Goal: Task Accomplishment & Management: Manage account settings

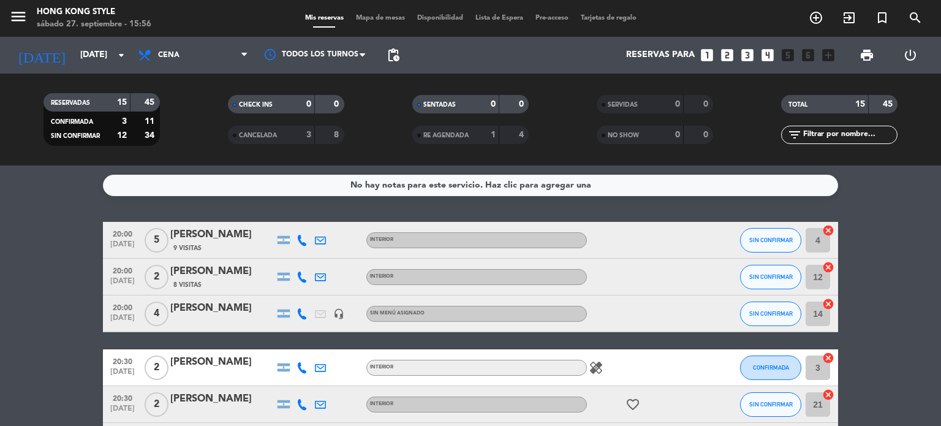
click at [591, 372] on icon "healing" at bounding box center [596, 367] width 15 height 15
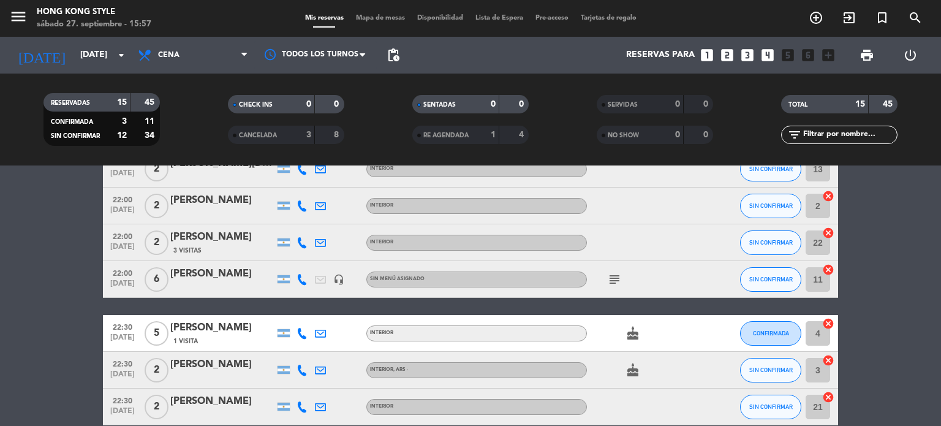
scroll to position [441, 0]
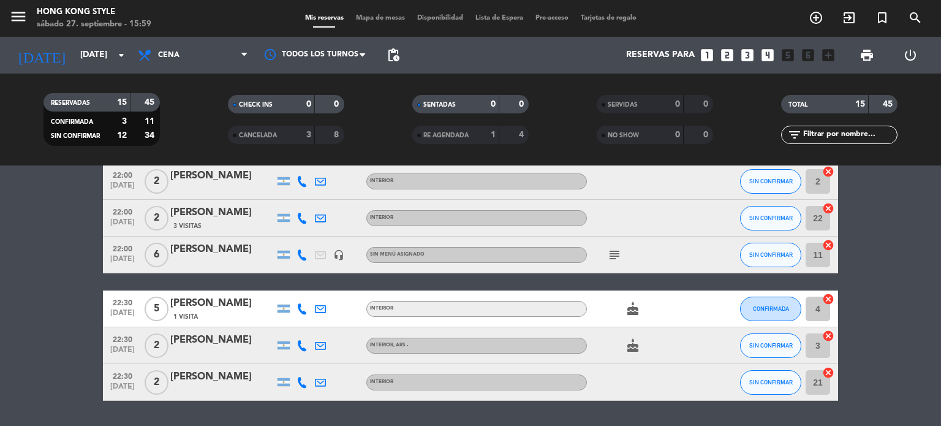
click at [359, 20] on span "Mapa de mesas" at bounding box center [380, 18] width 61 height 7
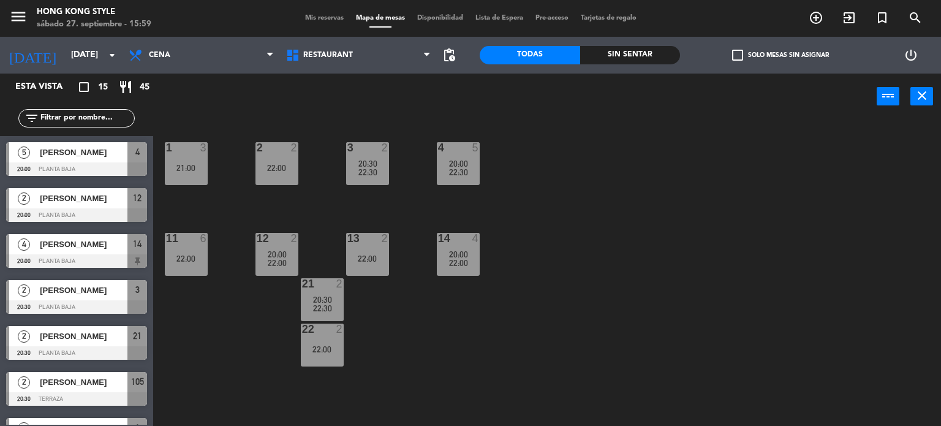
click at [419, 386] on div "1 3 21:00 2 2 22:00 3 2 20:30 22:30 4 5 20:00 22:30 11 6 22:00 12 2 20:00 22:00…" at bounding box center [551, 273] width 779 height 306
click at [328, 21] on span "Mis reservas" at bounding box center [324, 18] width 51 height 7
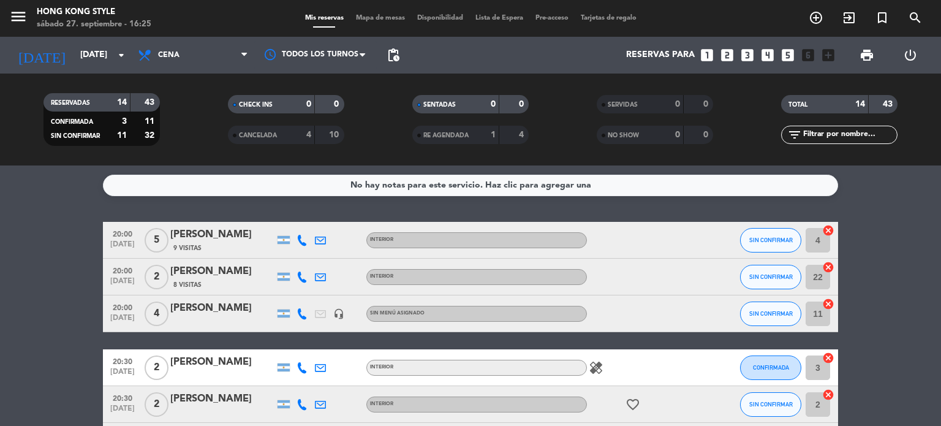
click at [304, 240] on icon at bounding box center [302, 240] width 11 height 11
click at [288, 220] on span "Copiar" at bounding box center [293, 219] width 26 height 13
click at [753, 242] on span "SIN CONFIRMAR" at bounding box center [772, 240] width 44 height 7
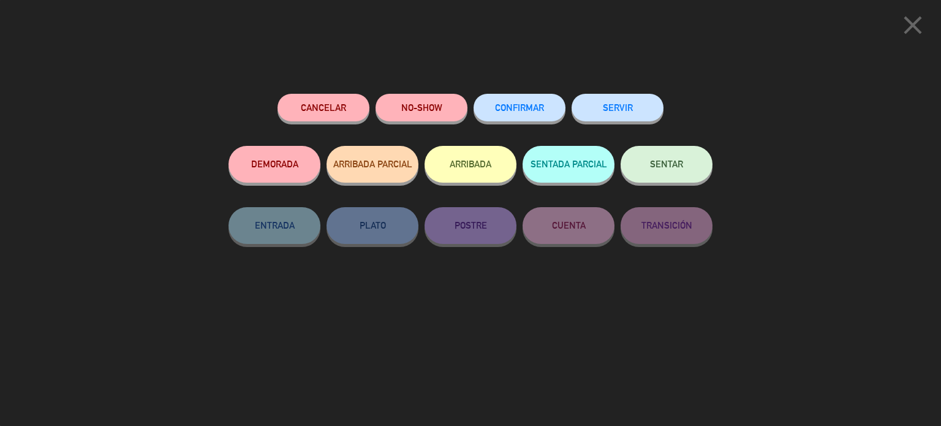
click at [276, 153] on button "DEMORADA" at bounding box center [275, 164] width 92 height 37
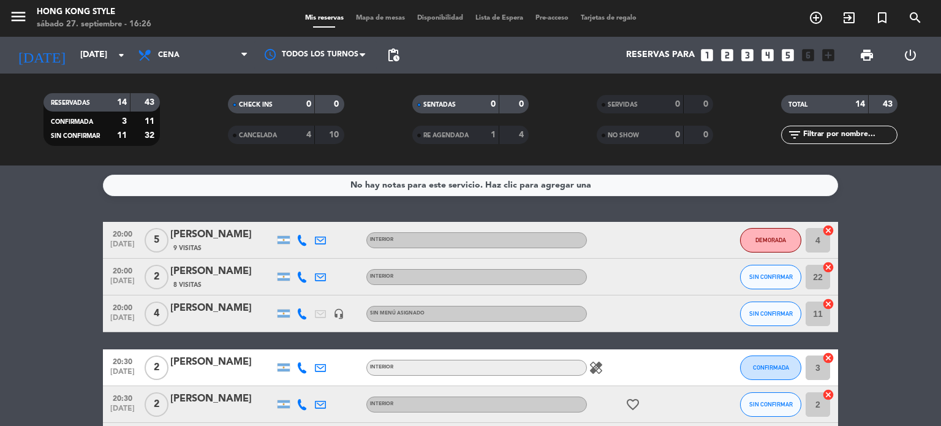
click at [298, 276] on icon at bounding box center [302, 277] width 11 height 11
click at [289, 258] on span "Copiar" at bounding box center [293, 256] width 26 height 13
click at [304, 312] on icon at bounding box center [302, 313] width 11 height 11
click at [295, 296] on span "Copiar" at bounding box center [293, 293] width 26 height 13
click at [775, 275] on span "SIN CONFIRMAR" at bounding box center [772, 276] width 44 height 7
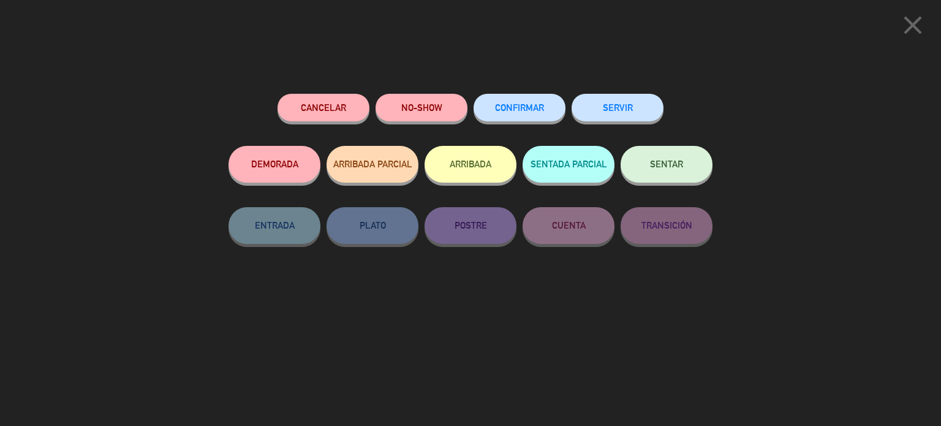
click at [251, 173] on button "DEMORADA" at bounding box center [275, 164] width 92 height 37
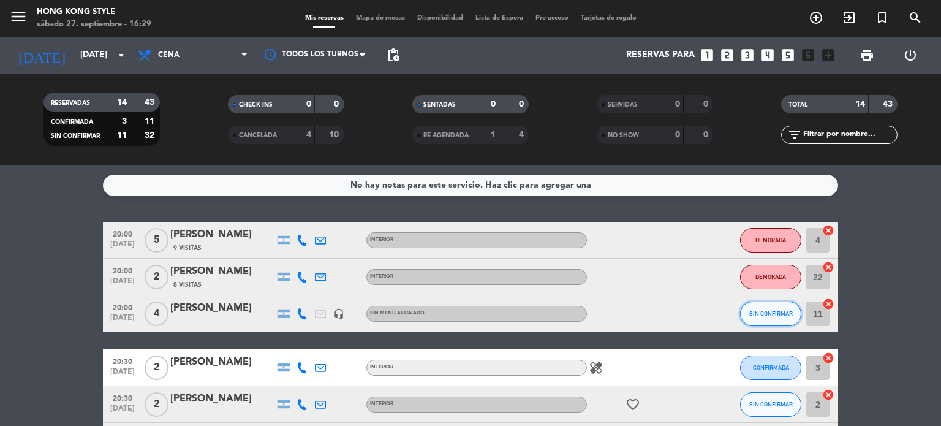
click at [754, 316] on span "SIN CONFIRMAR" at bounding box center [772, 313] width 44 height 7
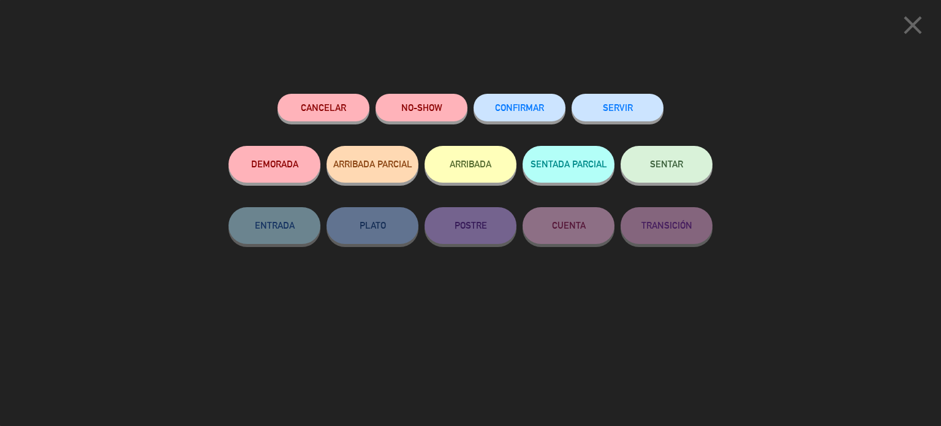
click at [251, 165] on button "DEMORADA" at bounding box center [275, 164] width 92 height 37
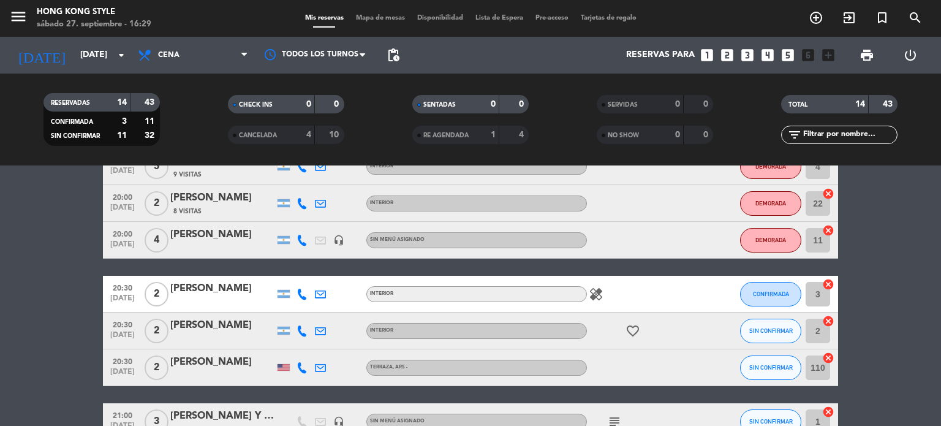
scroll to position [98, 0]
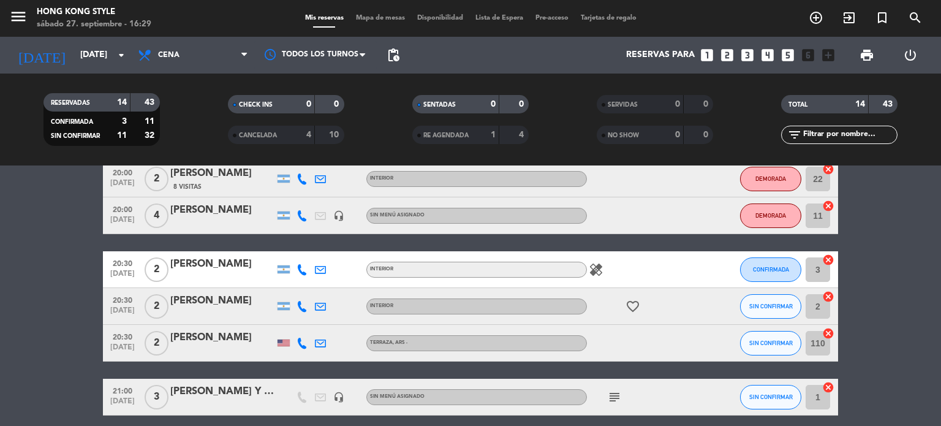
click at [297, 271] on icon at bounding box center [302, 269] width 11 height 11
click at [287, 253] on span "Copiar" at bounding box center [293, 249] width 26 height 13
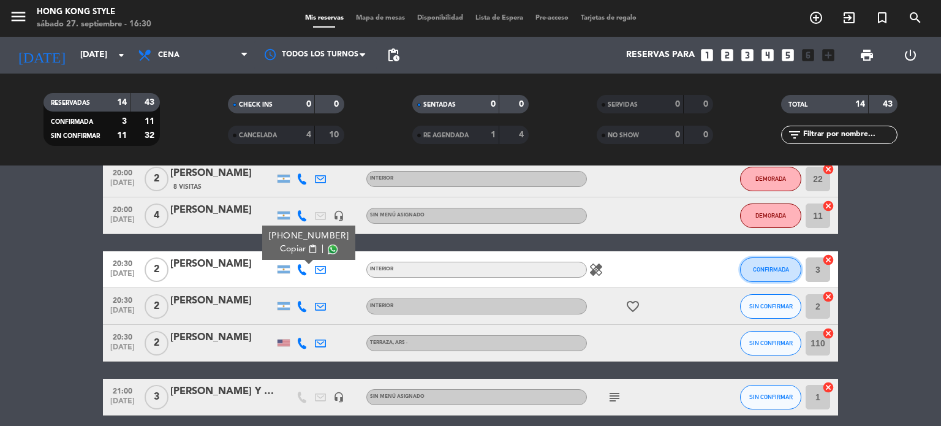
click at [773, 266] on span "CONFIRMADA" at bounding box center [771, 269] width 36 height 7
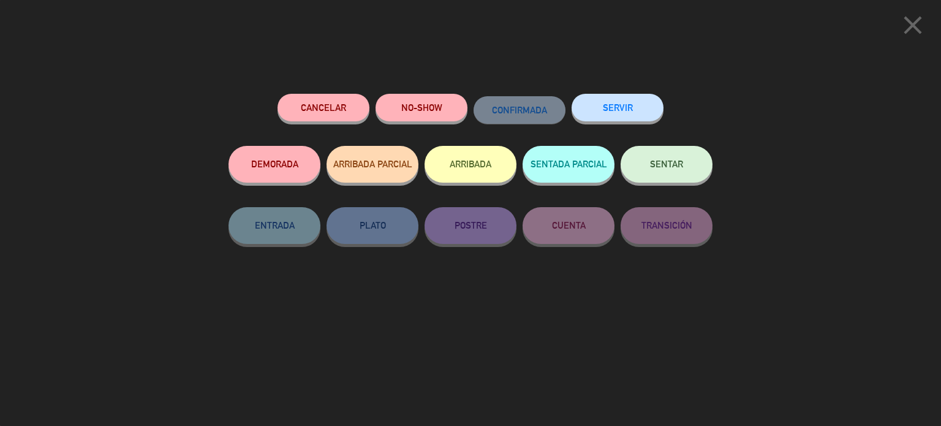
click at [276, 161] on button "DEMORADA" at bounding box center [275, 164] width 92 height 37
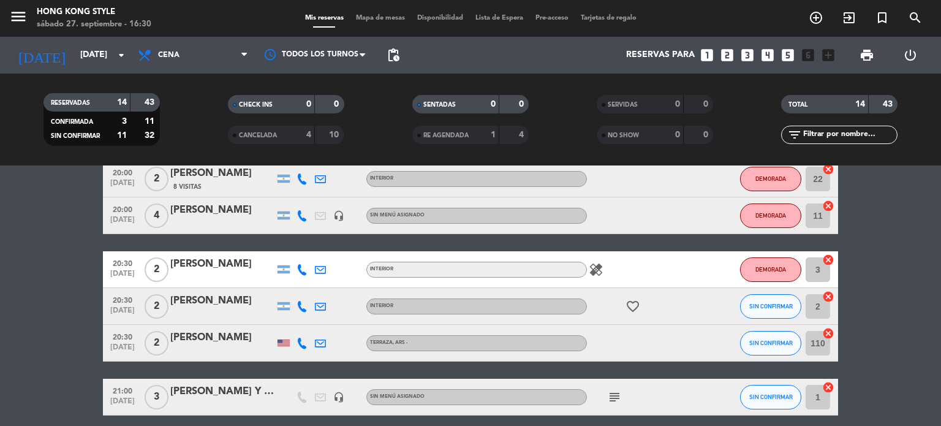
click at [303, 307] on icon at bounding box center [302, 306] width 11 height 11
click at [293, 290] on span "Copiar" at bounding box center [293, 285] width 26 height 13
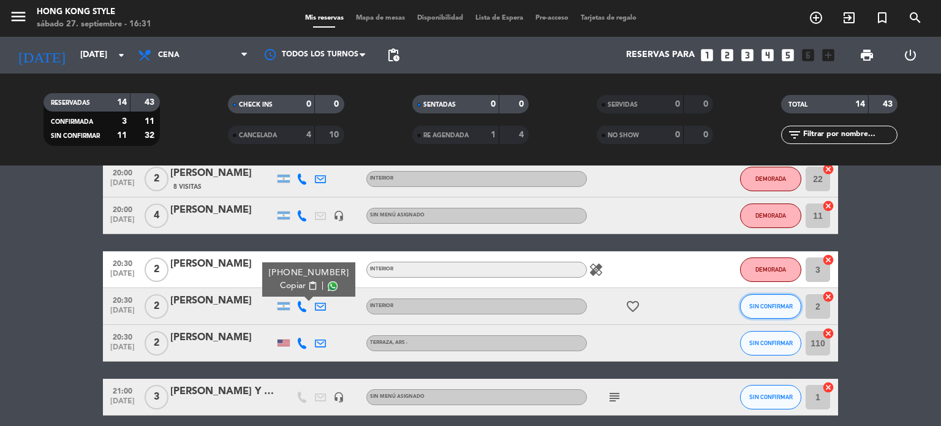
click at [759, 311] on button "SIN CONFIRMAR" at bounding box center [770, 306] width 61 height 25
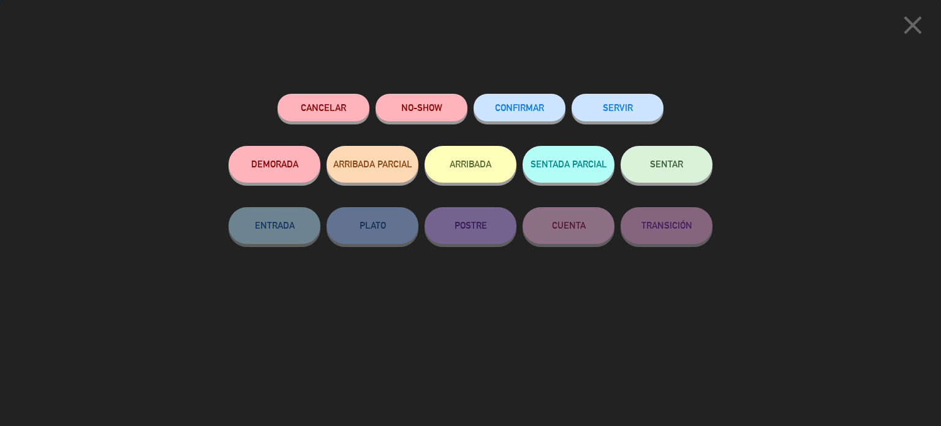
click at [281, 173] on button "DEMORADA" at bounding box center [275, 164] width 92 height 37
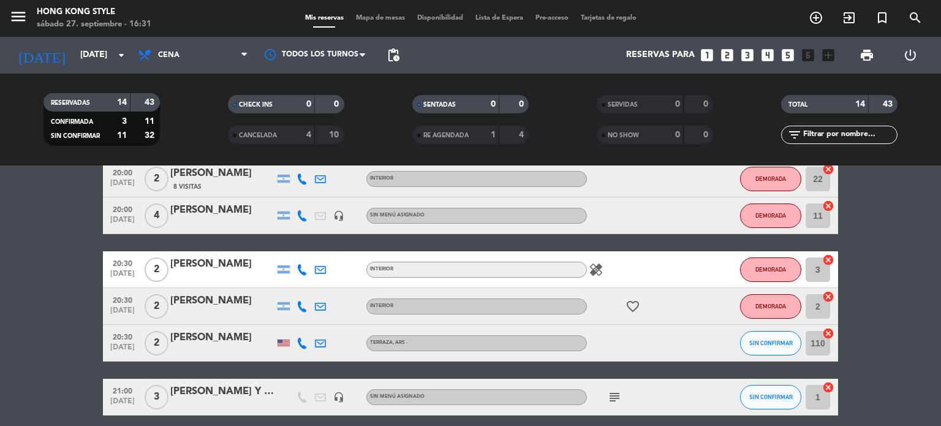
click at [303, 343] on icon at bounding box center [302, 343] width 11 height 11
click at [289, 325] on span "Copiar" at bounding box center [296, 322] width 26 height 13
click at [765, 335] on button "SIN CONFIRMAR" at bounding box center [770, 343] width 61 height 25
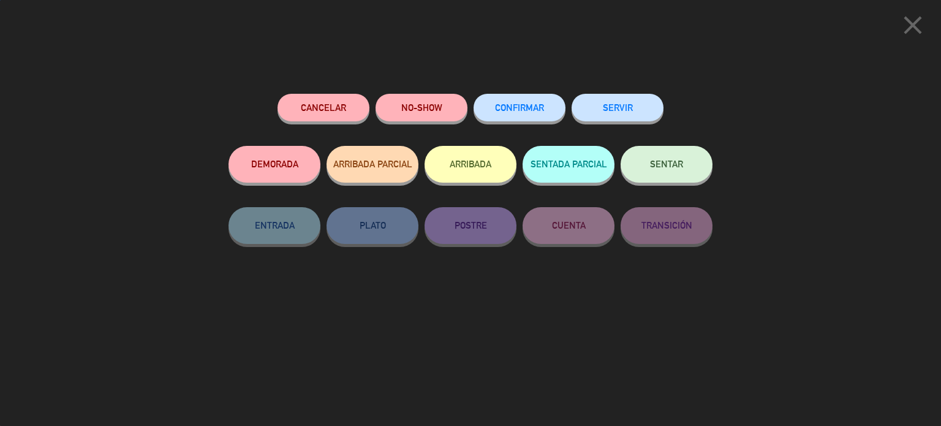
click at [765, 335] on div "close Cancelar NO-SHOW CONFIRMAR SERVIR DEMORADA ARRIBADA PARCIAL ARRIBADA SENT…" at bounding box center [470, 213] width 941 height 426
click at [289, 159] on button "DEMORADA" at bounding box center [275, 164] width 92 height 37
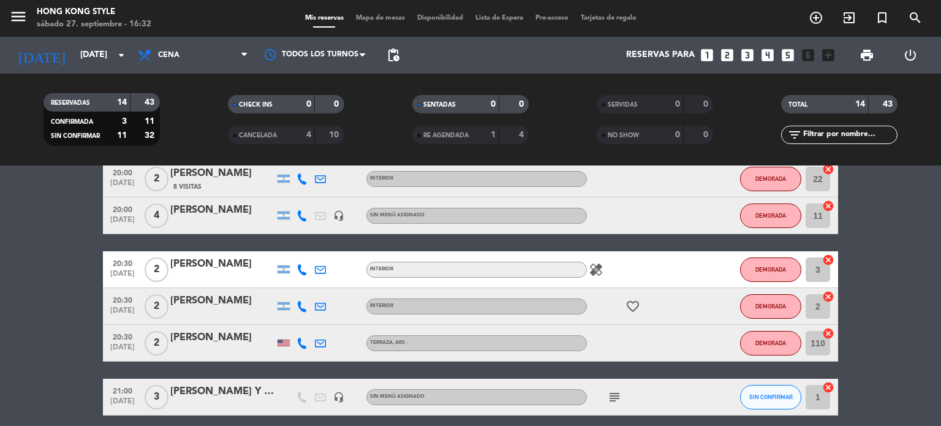
click at [884, 334] on bookings-row "20:00 [DATE] 5 [PERSON_NAME] 9 Visitas INTERIOR DEMORADA 4 cancel 20:00 [DATE] …" at bounding box center [470, 415] width 941 height 583
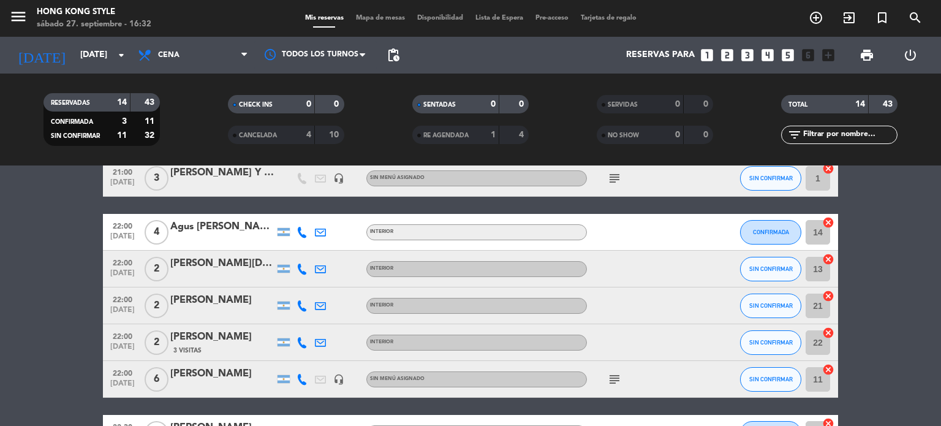
scroll to position [319, 0]
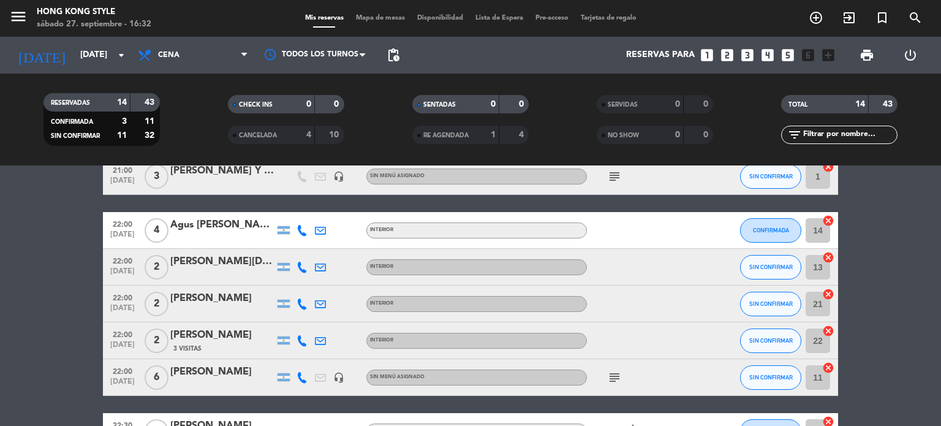
click at [302, 230] on icon at bounding box center [302, 230] width 11 height 11
click at [283, 211] on span "Copiar" at bounding box center [293, 209] width 26 height 13
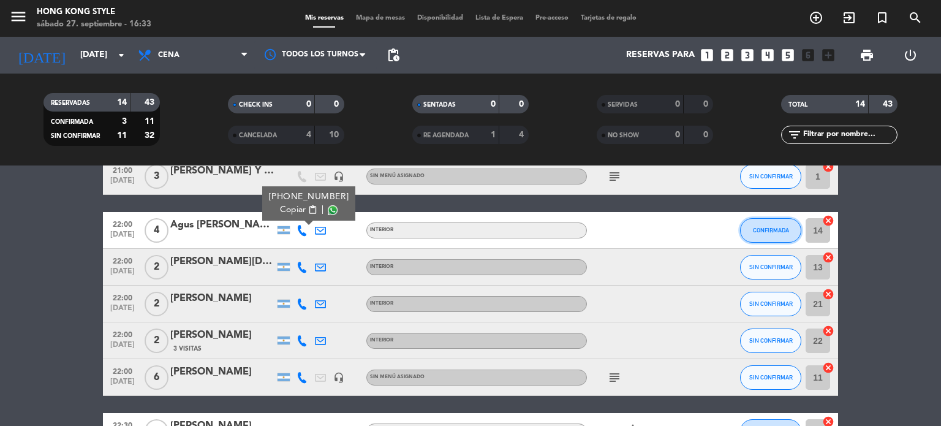
click at [782, 238] on button "CONFIRMADA" at bounding box center [770, 230] width 61 height 25
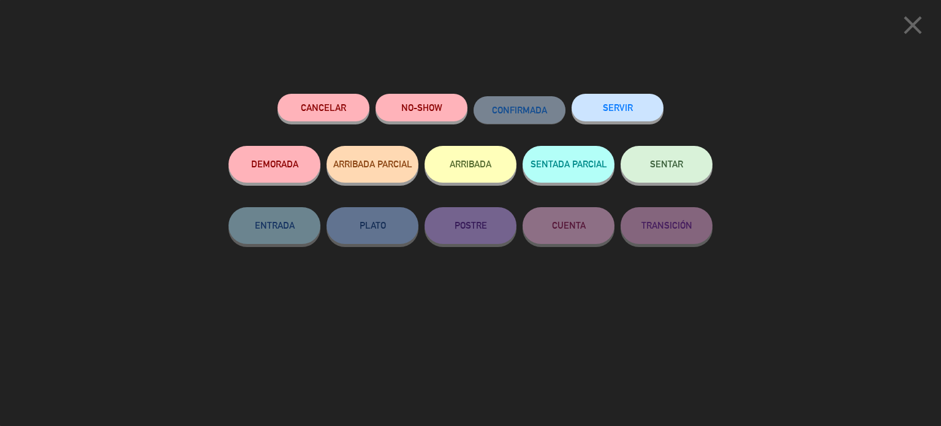
click at [300, 178] on button "DEMORADA" at bounding box center [275, 164] width 92 height 37
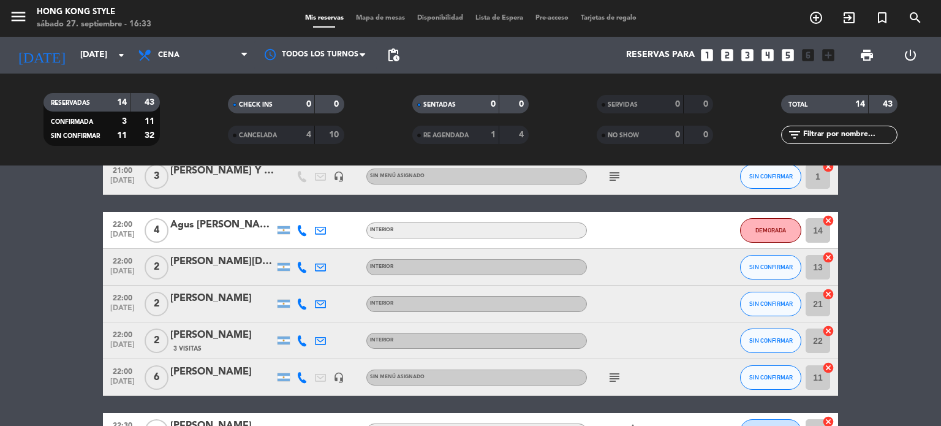
click at [302, 267] on icon at bounding box center [302, 267] width 11 height 11
click at [292, 242] on span "Copiar" at bounding box center [293, 246] width 26 height 13
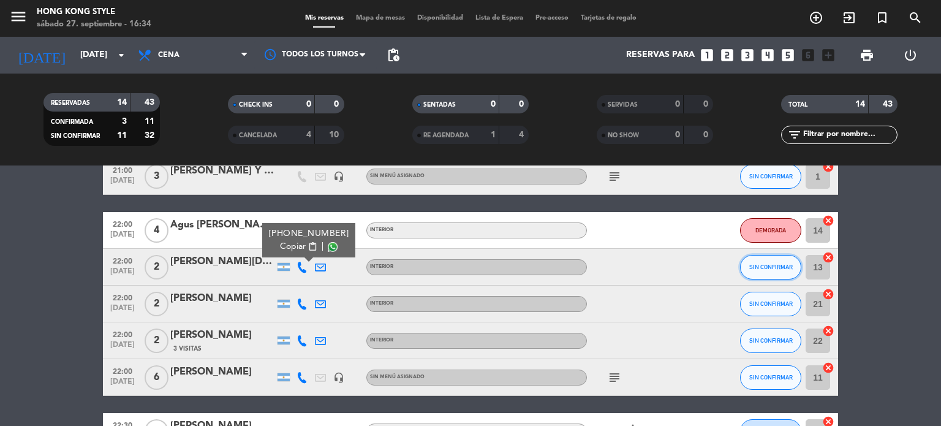
click at [775, 270] on span "SIN CONFIRMAR" at bounding box center [772, 267] width 44 height 7
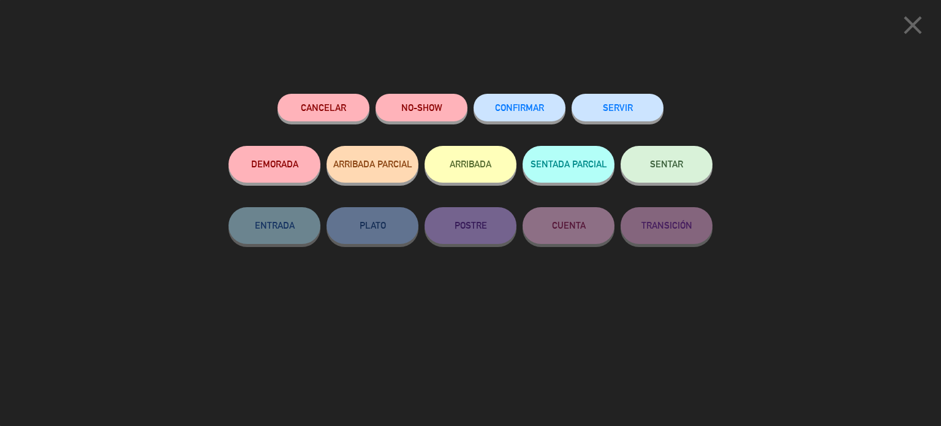
click at [285, 163] on button "DEMORADA" at bounding box center [275, 164] width 92 height 37
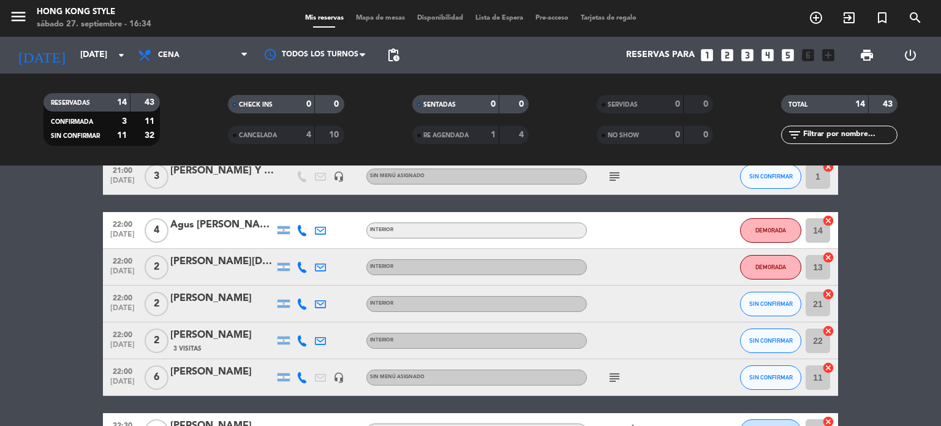
click at [303, 301] on icon at bounding box center [302, 303] width 11 height 11
click at [295, 286] on span "Copiar" at bounding box center [293, 283] width 26 height 13
drag, startPoint x: 773, startPoint y: 318, endPoint x: 774, endPoint y: 307, distance: 11.0
click at [774, 307] on div "SIN CONFIRMAR" at bounding box center [770, 304] width 61 height 36
click at [774, 307] on button "SIN CONFIRMAR" at bounding box center [770, 304] width 61 height 25
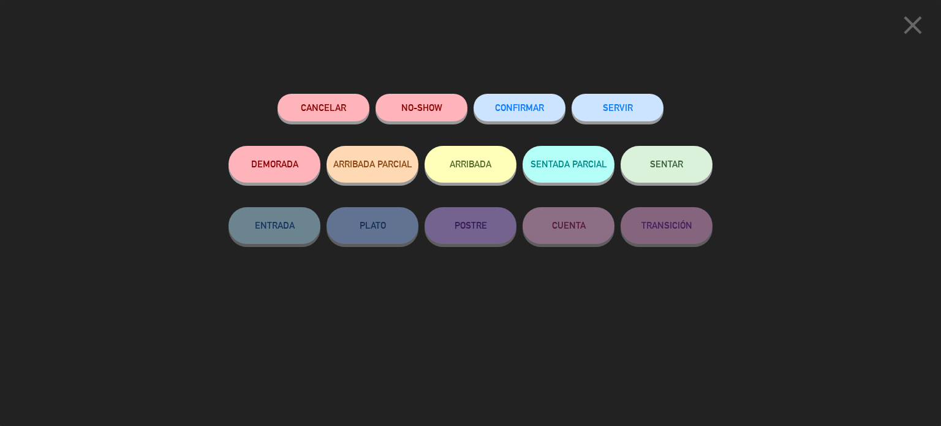
click at [275, 154] on button "DEMORADA" at bounding box center [275, 164] width 92 height 37
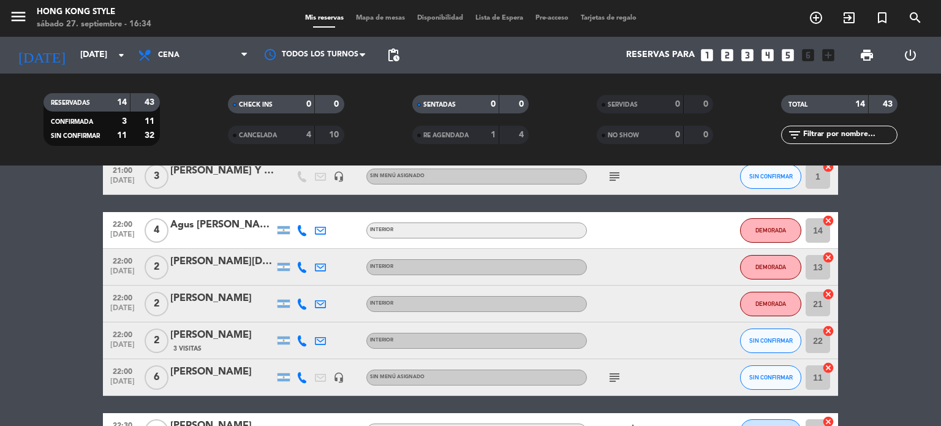
click at [300, 338] on icon at bounding box center [302, 340] width 11 height 11
click at [294, 324] on span "Copiar" at bounding box center [293, 320] width 26 height 13
click at [786, 341] on span "SIN CONFIRMAR" at bounding box center [772, 340] width 44 height 7
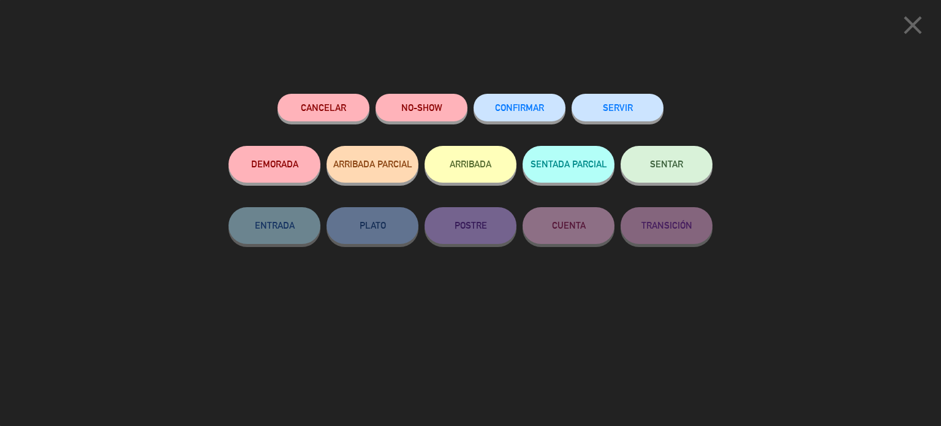
click at [243, 161] on button "DEMORADA" at bounding box center [275, 164] width 92 height 37
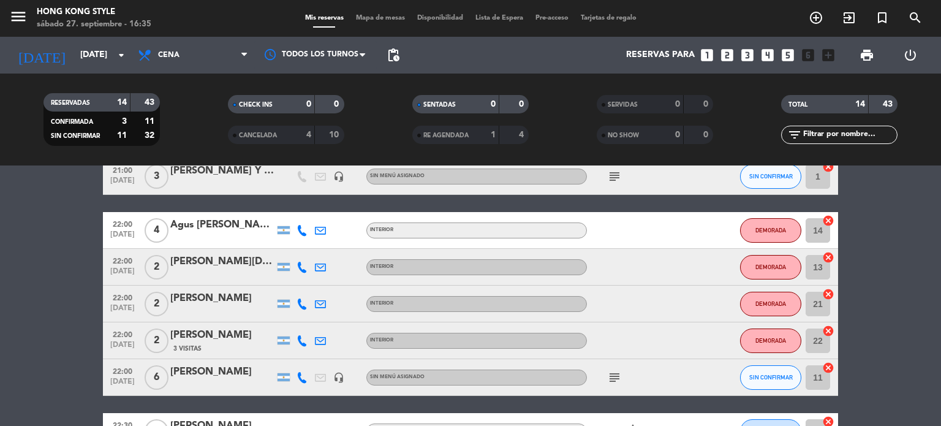
click at [299, 376] on icon at bounding box center [302, 377] width 11 height 11
click at [293, 357] on span "Copiar" at bounding box center [291, 357] width 26 height 13
click at [775, 384] on button "SIN CONFIRMAR" at bounding box center [770, 377] width 61 height 25
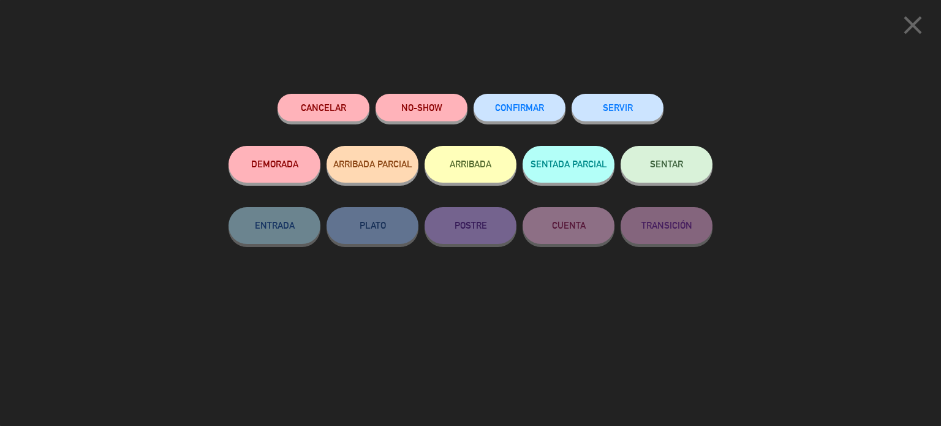
click at [272, 181] on button "DEMORADA" at bounding box center [275, 164] width 92 height 37
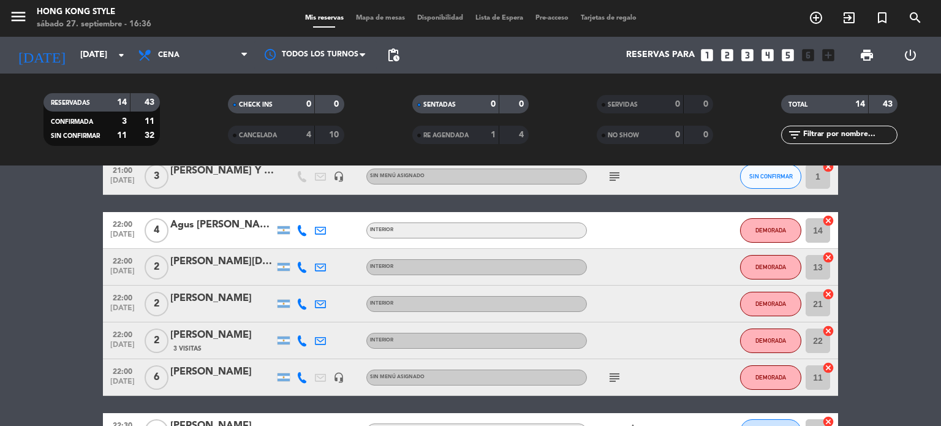
click at [864, 305] on bookings-row "20:00 [DATE] 5 [PERSON_NAME] 9 Visitas INTERIOR DEMORADA 4 cancel 20:00 [DATE] …" at bounding box center [470, 194] width 941 height 583
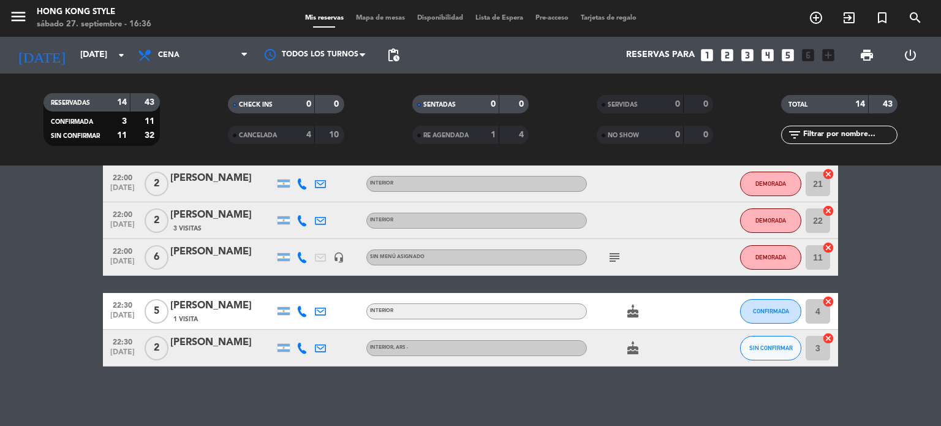
scroll to position [440, 0]
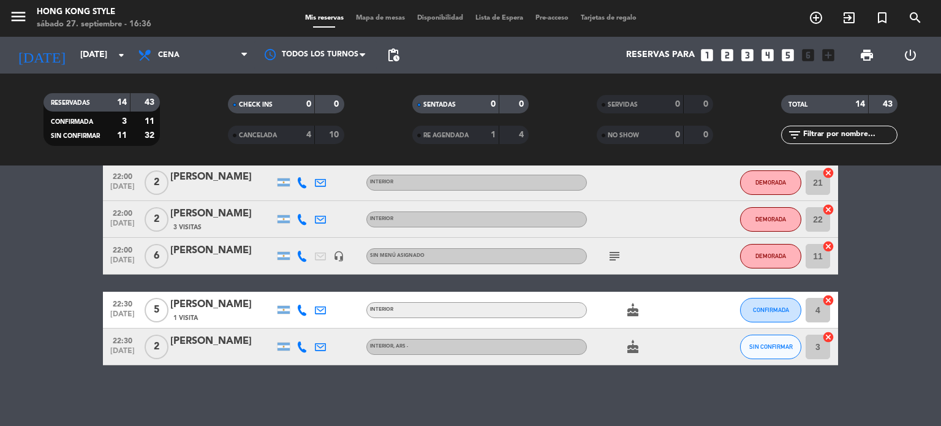
click at [303, 311] on icon at bounding box center [302, 310] width 11 height 11
click at [287, 292] on span "Copiar" at bounding box center [293, 289] width 26 height 13
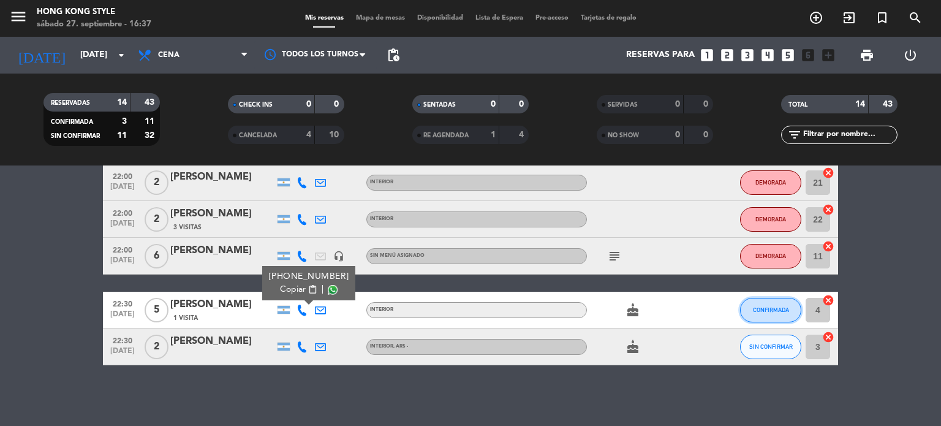
click at [779, 309] on span "CONFIRMADA" at bounding box center [771, 309] width 36 height 7
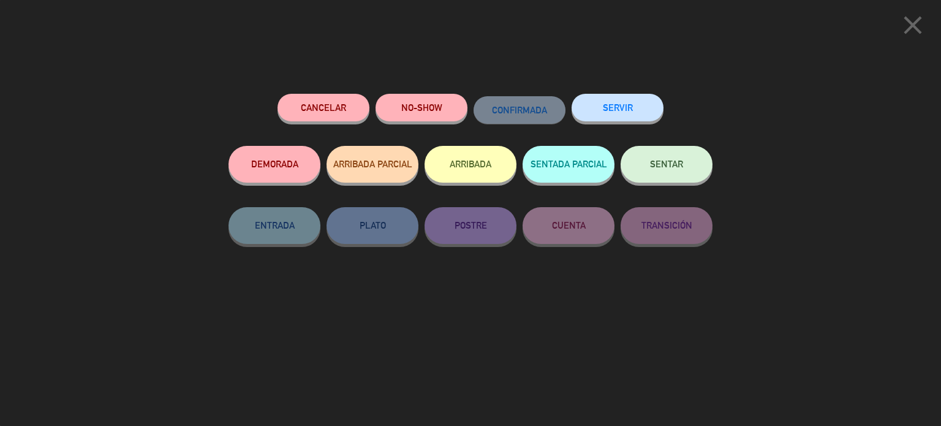
click at [264, 156] on button "DEMORADA" at bounding box center [275, 164] width 92 height 37
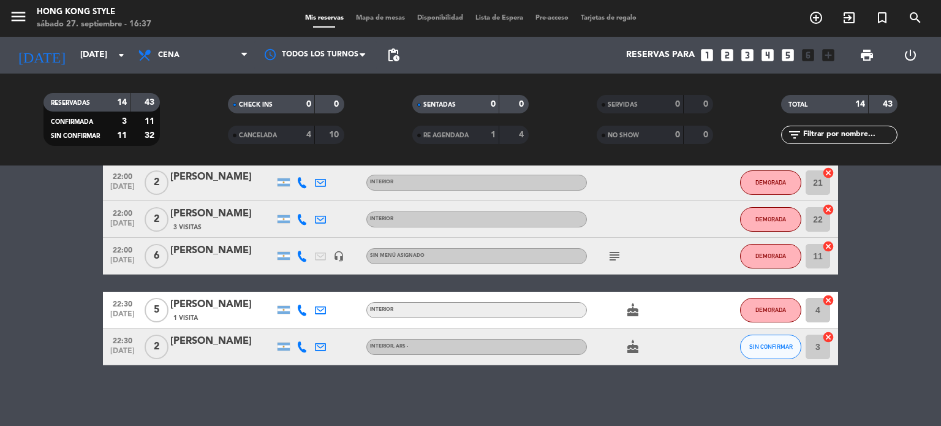
click at [302, 346] on icon at bounding box center [302, 346] width 11 height 11
click at [289, 324] on span "Copiar" at bounding box center [293, 326] width 26 height 13
click at [780, 344] on span "SIN CONFIRMAR" at bounding box center [772, 346] width 44 height 7
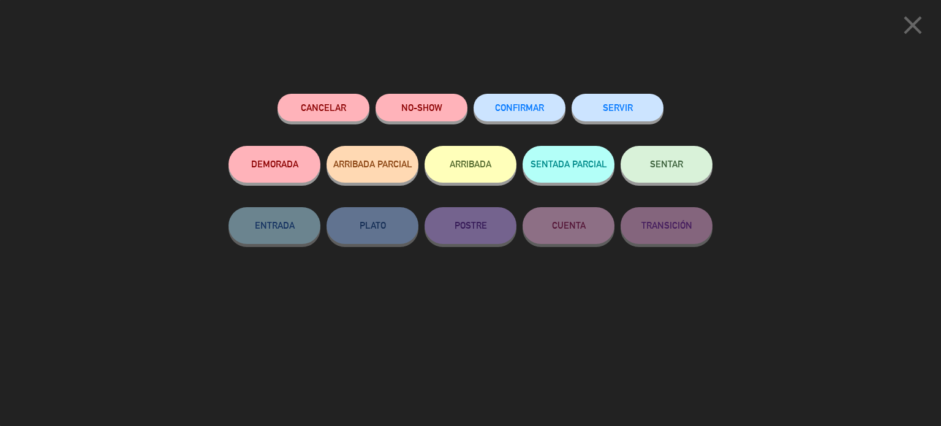
click at [286, 154] on button "DEMORADA" at bounding box center [275, 164] width 92 height 37
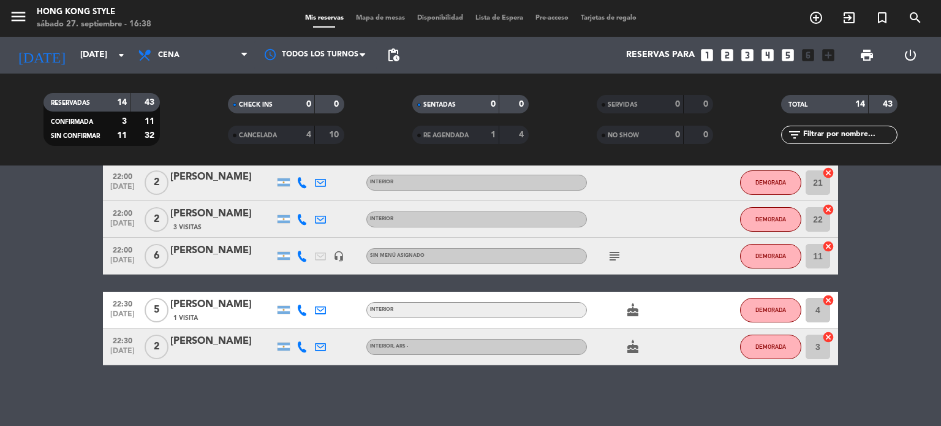
click at [867, 272] on bookings-row "20:00 [DATE] 5 [PERSON_NAME] 9 Visitas INTERIOR DEMORADA 4 cancel 20:00 [DATE] …" at bounding box center [470, 73] width 941 height 583
click at [906, 267] on bookings-row "20:00 [DATE] 5 [PERSON_NAME] 9 Visitas INTERIOR DEMORADA 4 cancel 20:00 [DATE] …" at bounding box center [470, 73] width 941 height 583
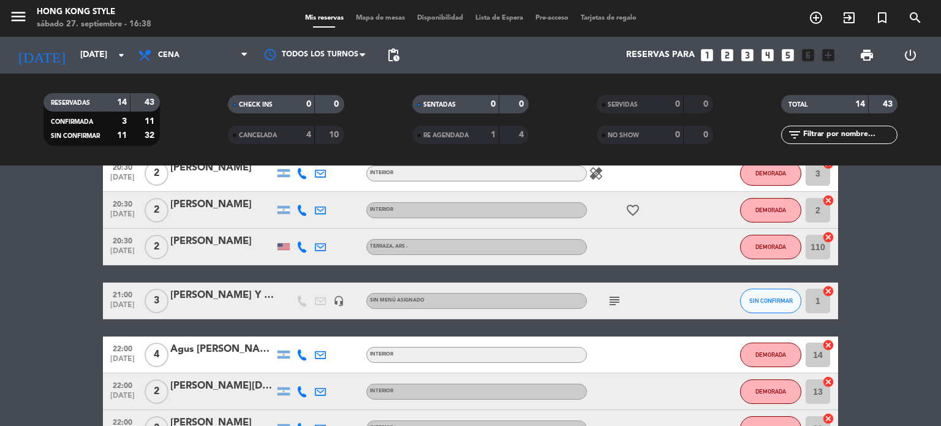
scroll to position [170, 0]
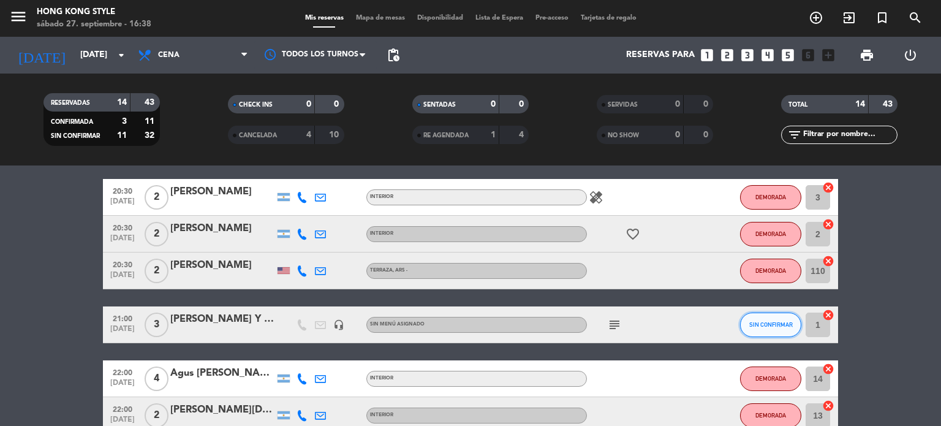
click at [780, 330] on button "SIN CONFIRMAR" at bounding box center [770, 325] width 61 height 25
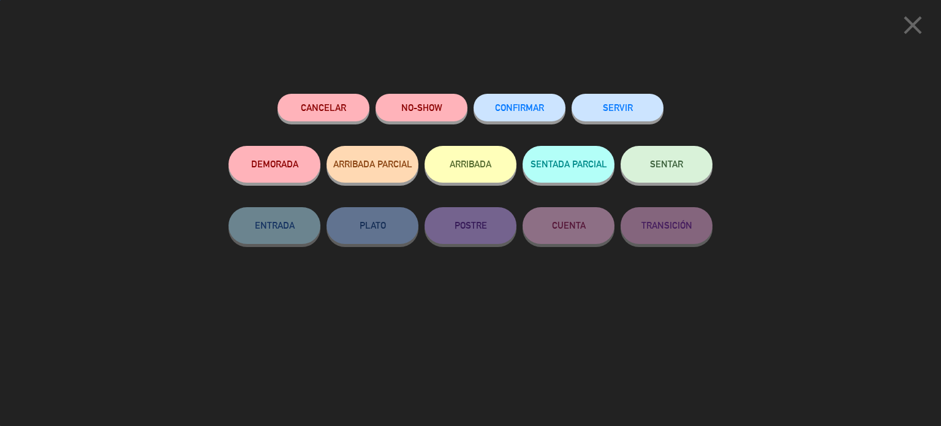
click at [491, 102] on button "CONFIRMAR" at bounding box center [520, 108] width 92 height 28
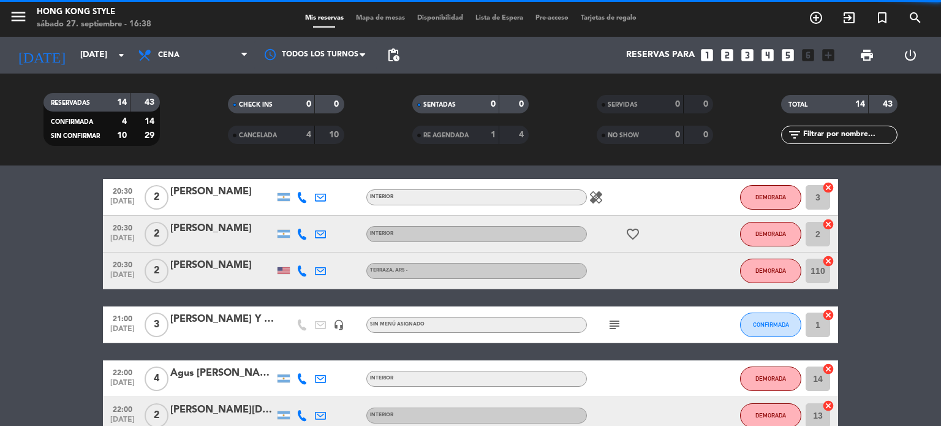
click at [768, 230] on span "DEMORADA" at bounding box center [771, 233] width 31 height 7
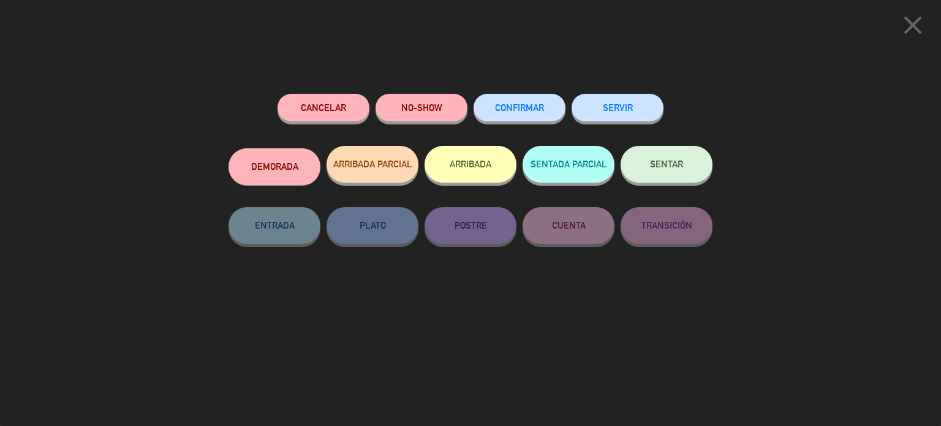
click at [505, 109] on span "CONFIRMAR" at bounding box center [519, 107] width 49 height 10
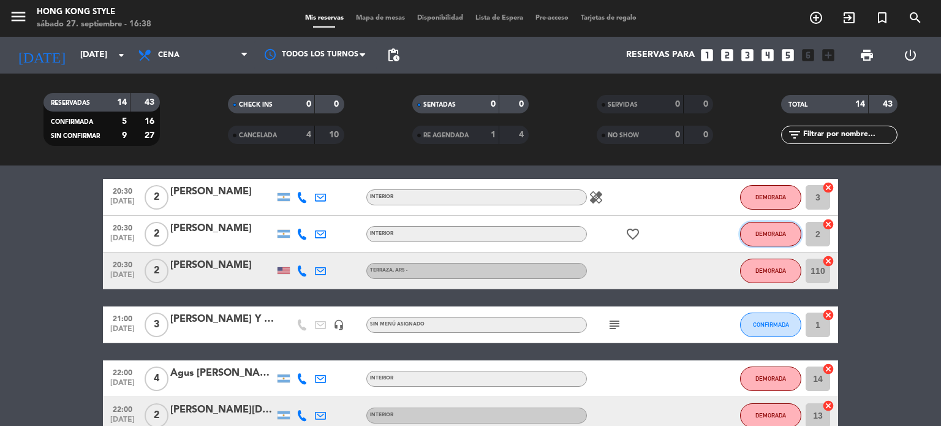
click at [767, 235] on span "DEMORADA" at bounding box center [771, 233] width 31 height 7
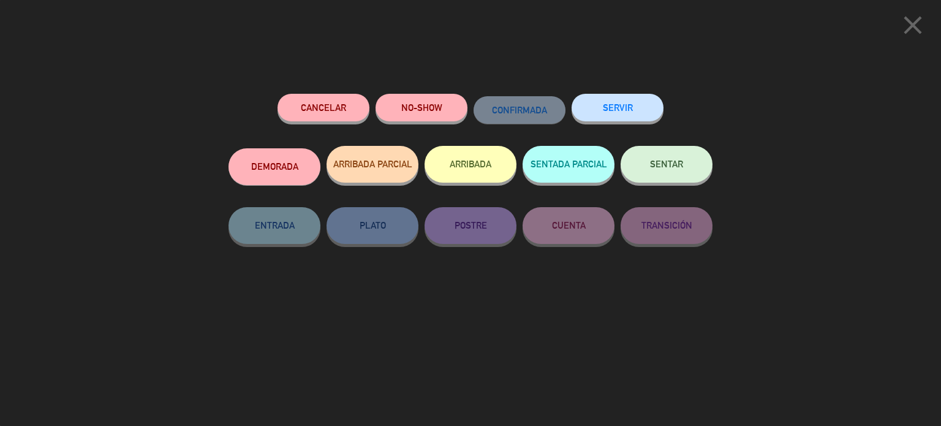
click at [287, 159] on button "DEMORADA" at bounding box center [275, 166] width 92 height 37
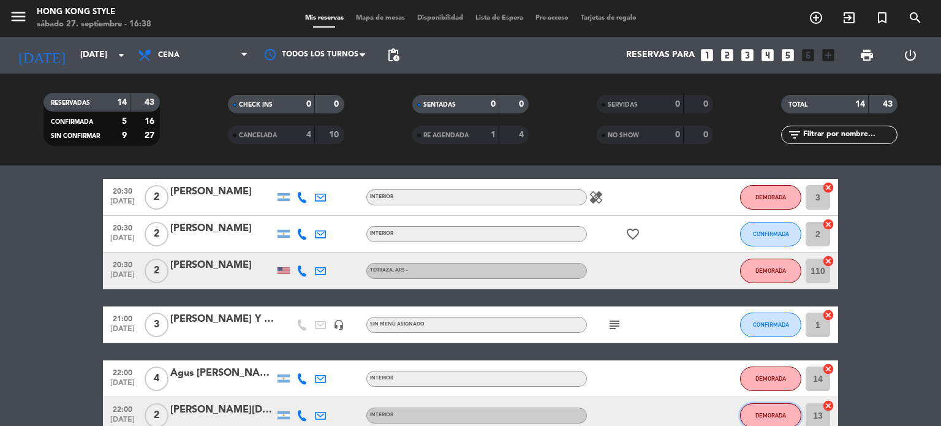
click at [778, 414] on span "DEMORADA" at bounding box center [771, 415] width 31 height 7
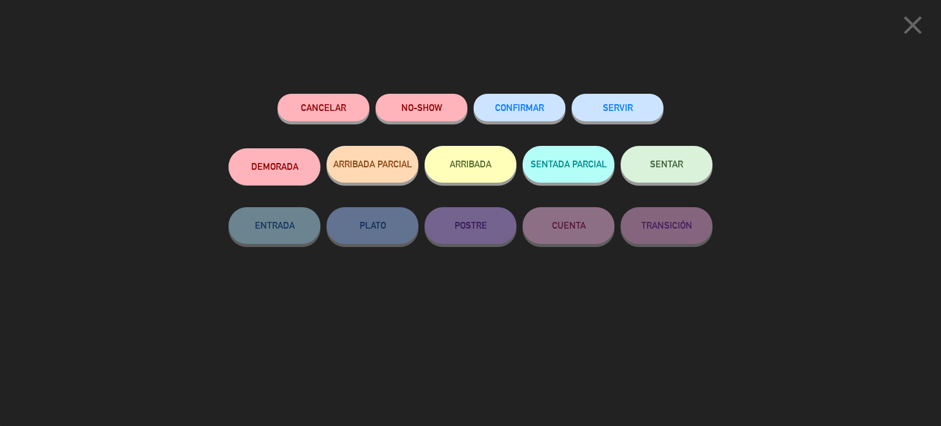
click at [516, 107] on span "CONFIRMAR" at bounding box center [519, 107] width 49 height 10
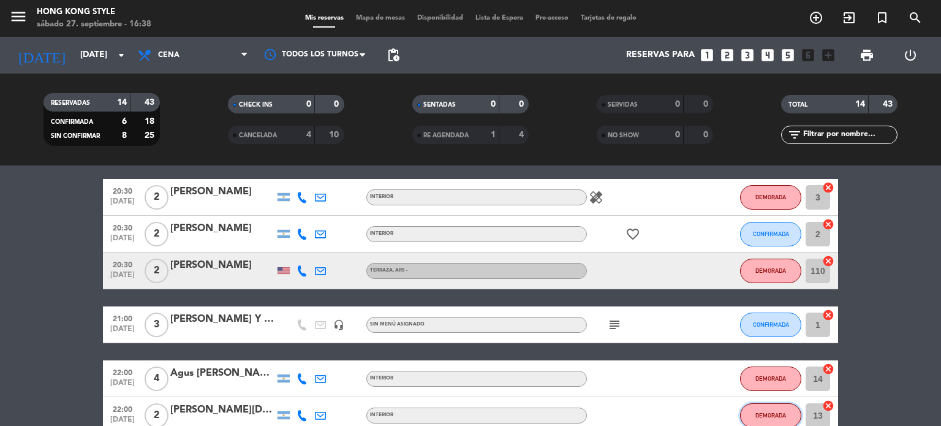
click at [775, 414] on span "DEMORADA" at bounding box center [771, 415] width 31 height 7
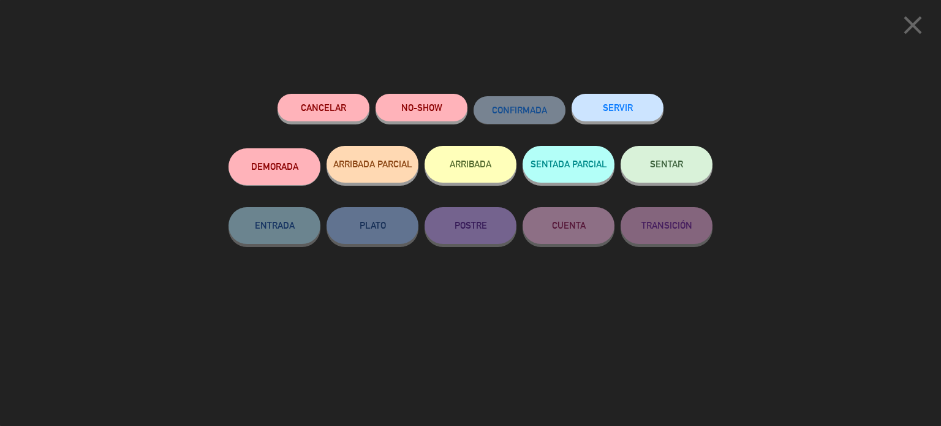
click at [294, 172] on button "DEMORADA" at bounding box center [275, 166] width 92 height 37
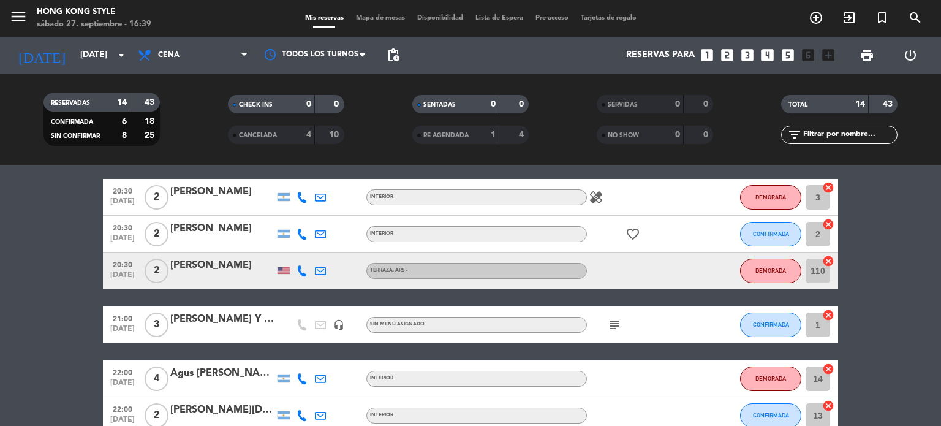
click at [867, 393] on bookings-row "20:00 [DATE] 5 [PERSON_NAME] 9 Visitas INTERIOR DEMORADA 4 cancel 20:00 [DATE] …" at bounding box center [470, 342] width 941 height 583
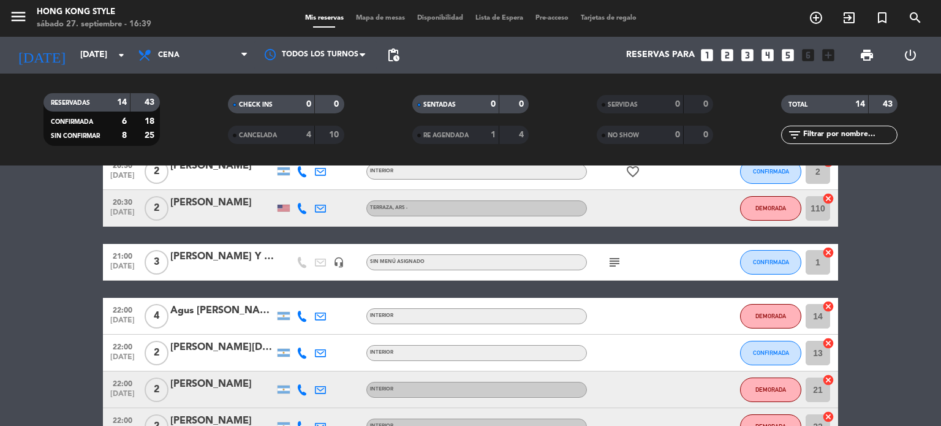
scroll to position [244, 0]
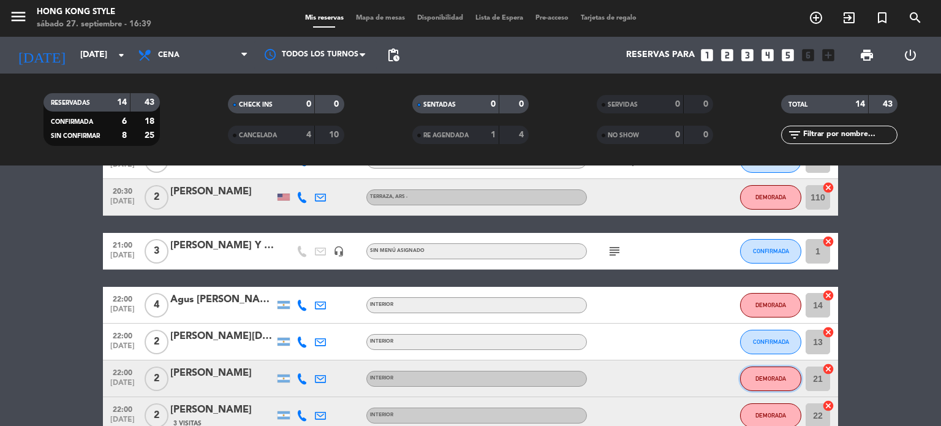
click at [779, 371] on button "DEMORADA" at bounding box center [770, 378] width 61 height 25
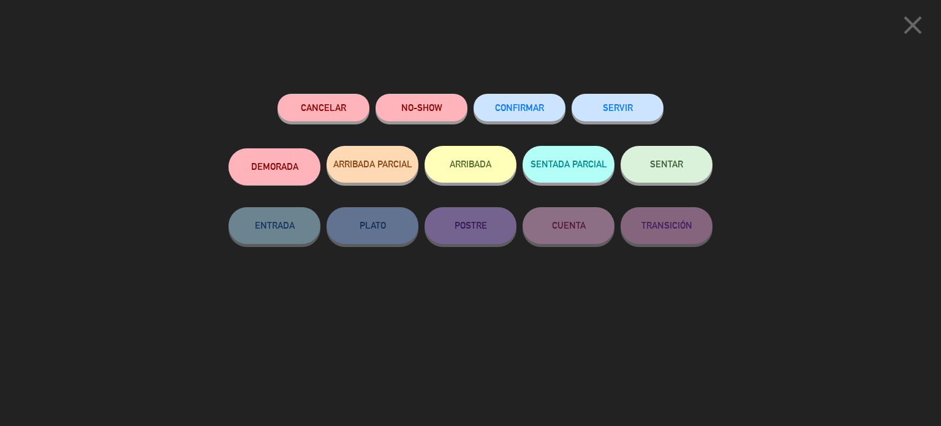
click at [522, 107] on span "CONFIRMAR" at bounding box center [519, 107] width 49 height 10
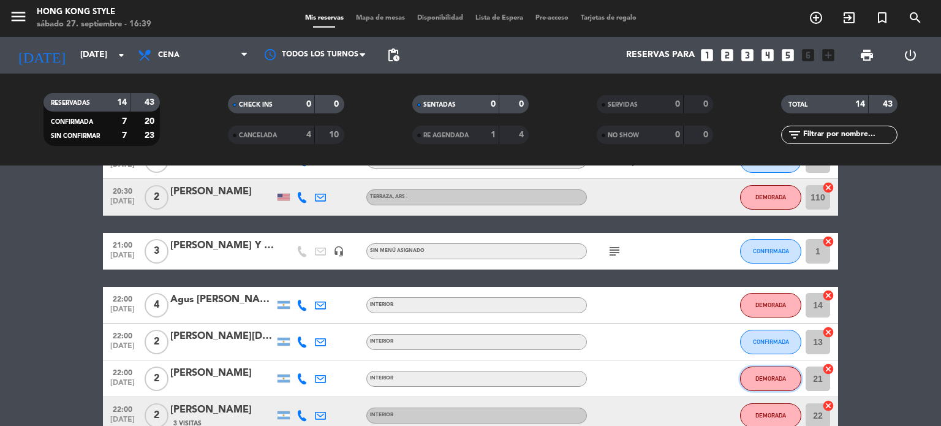
click at [760, 381] on span "DEMORADA" at bounding box center [771, 378] width 31 height 7
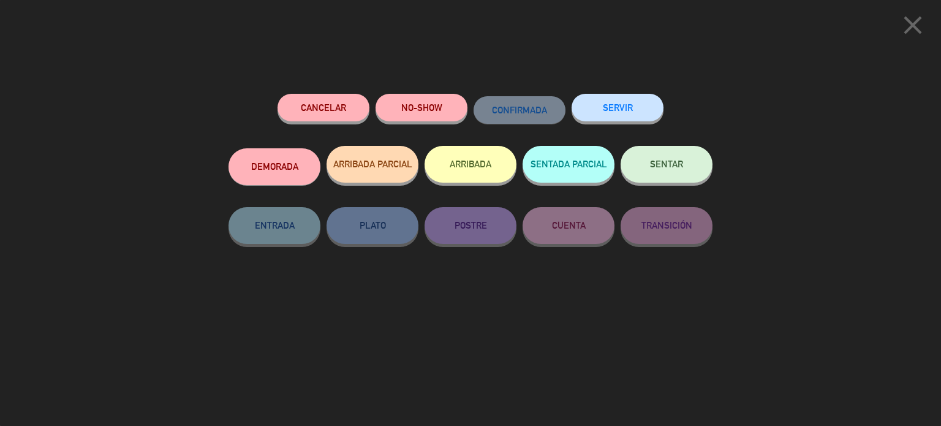
click at [254, 165] on button "DEMORADA" at bounding box center [275, 166] width 92 height 37
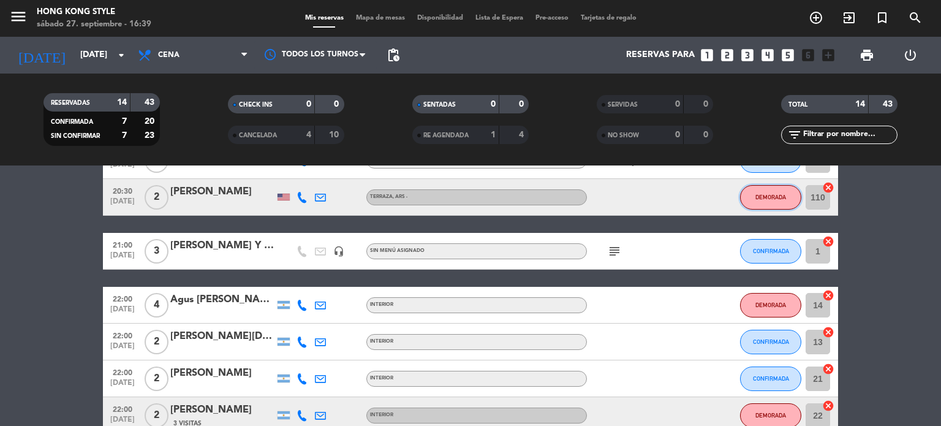
click at [761, 203] on button "DEMORADA" at bounding box center [770, 197] width 61 height 25
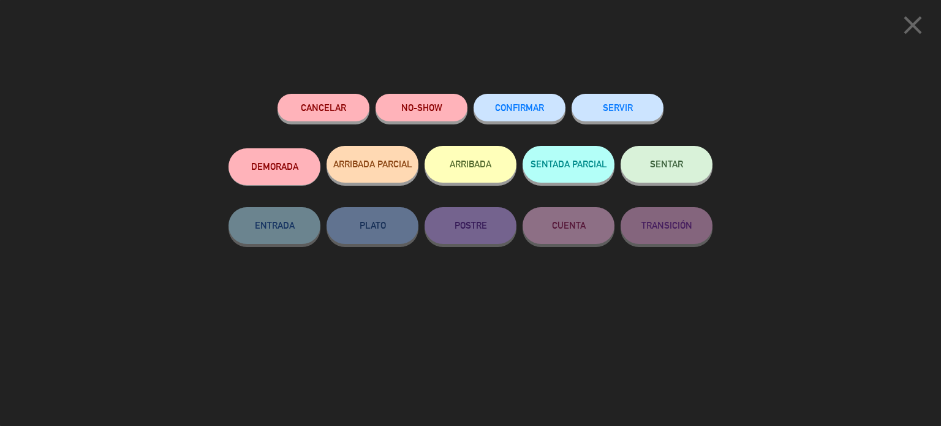
click at [540, 107] on span "CONFIRMAR" at bounding box center [519, 107] width 49 height 10
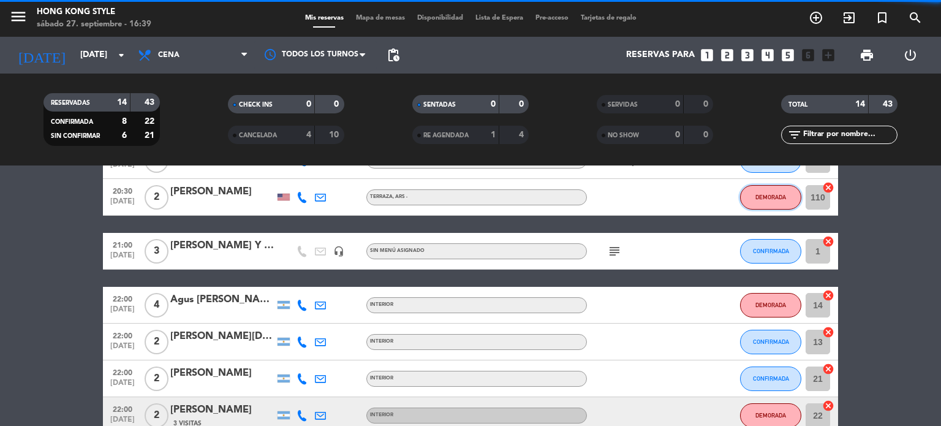
click at [748, 197] on button "DEMORADA" at bounding box center [770, 197] width 61 height 25
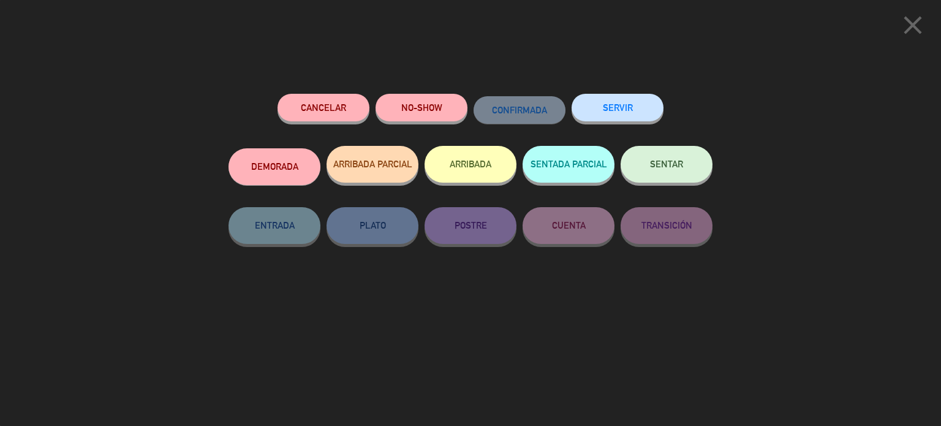
click at [276, 176] on button "DEMORADA" at bounding box center [275, 166] width 92 height 37
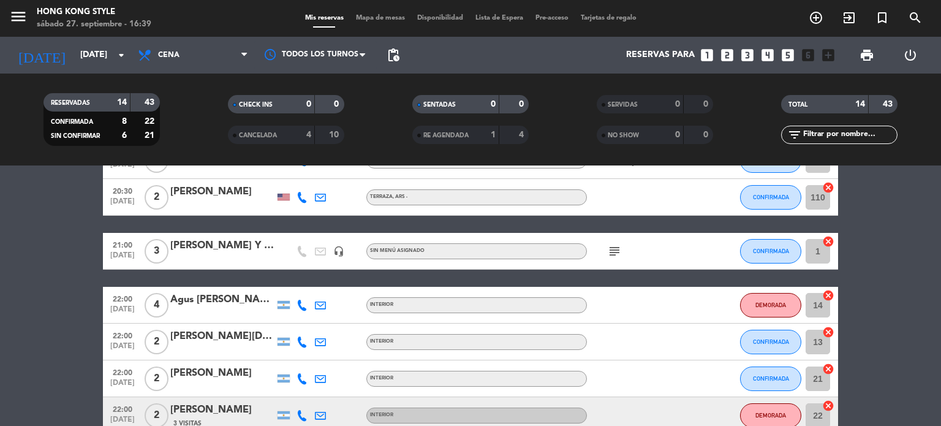
click at [851, 351] on bookings-row "20:00 [DATE] 5 [PERSON_NAME] 9 Visitas INTERIOR DEMORADA 4 cancel 20:00 [DATE] …" at bounding box center [470, 269] width 941 height 583
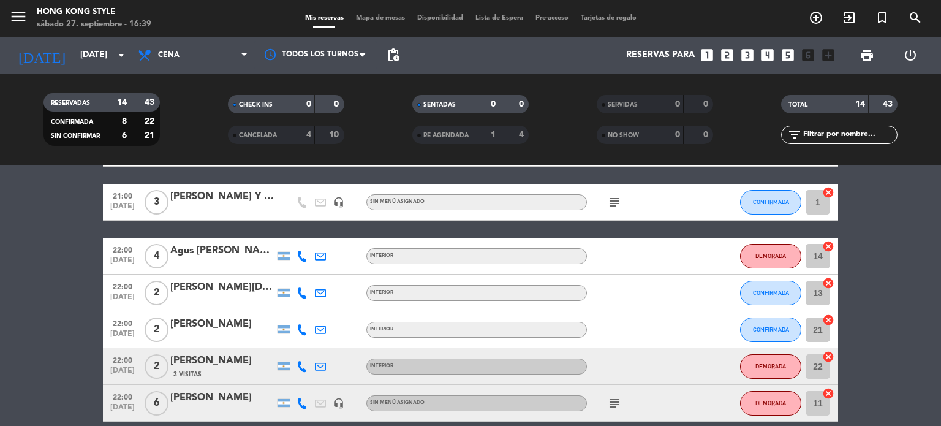
scroll to position [317, 0]
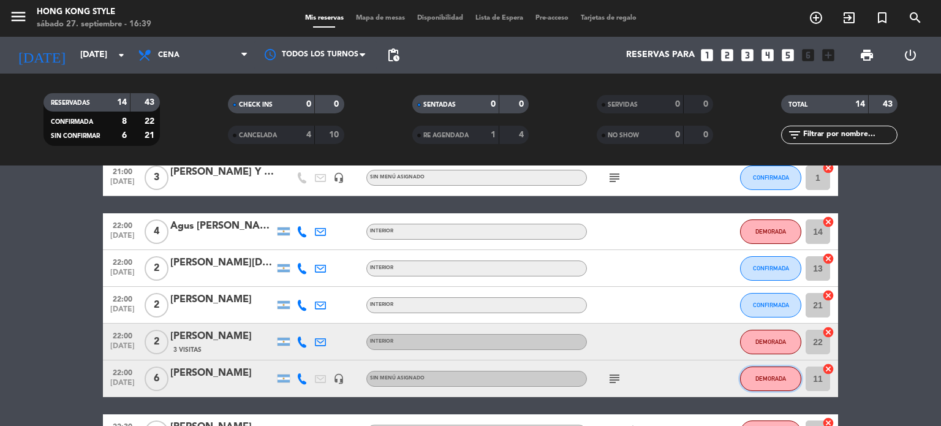
click at [764, 375] on span "DEMORADA" at bounding box center [771, 378] width 31 height 7
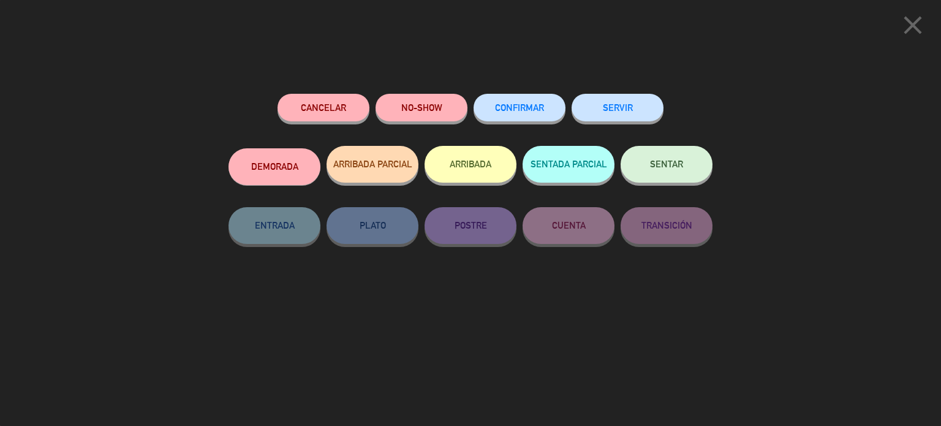
click at [517, 115] on button "CONFIRMAR" at bounding box center [520, 108] width 92 height 28
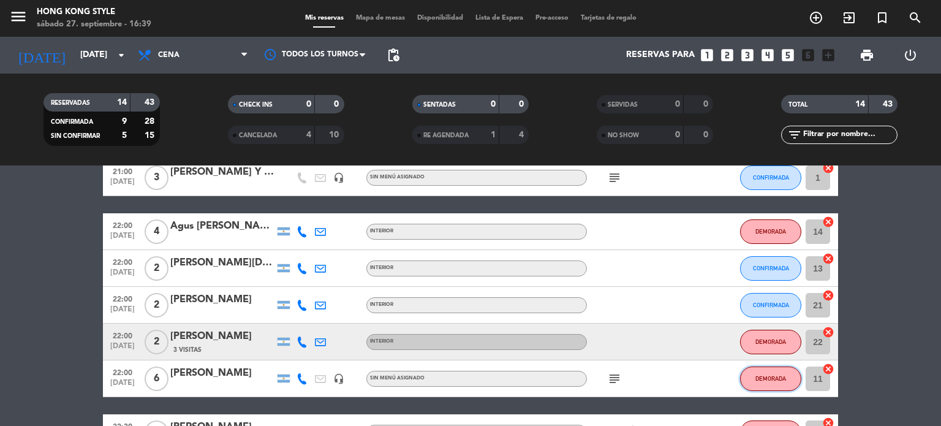
click at [776, 375] on span "DEMORADA" at bounding box center [771, 378] width 31 height 7
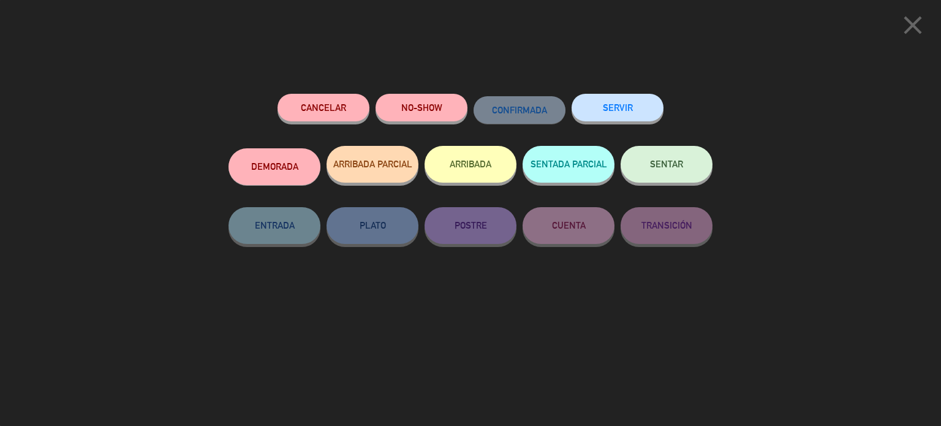
click at [289, 162] on button "DEMORADA" at bounding box center [275, 166] width 92 height 37
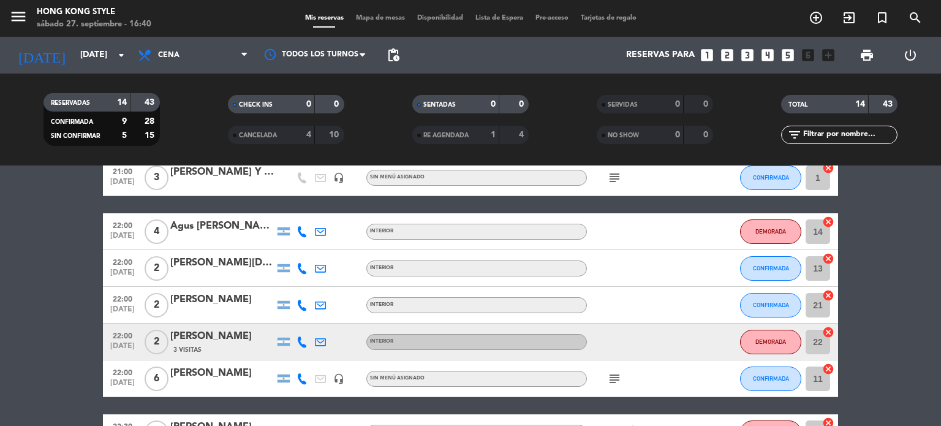
click at [858, 285] on bookings-row "20:00 [DATE] 5 [PERSON_NAME] 9 Visitas INTERIOR DEMORADA 4 cancel 20:00 [DATE] …" at bounding box center [470, 195] width 941 height 583
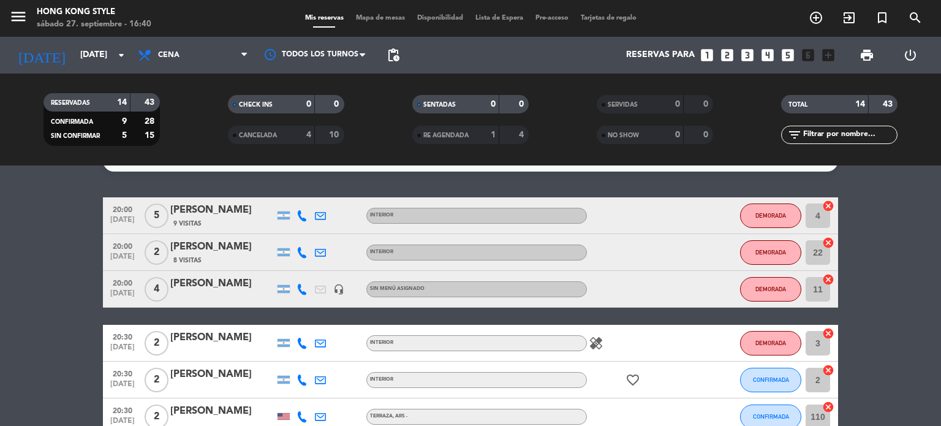
scroll to position [23, 0]
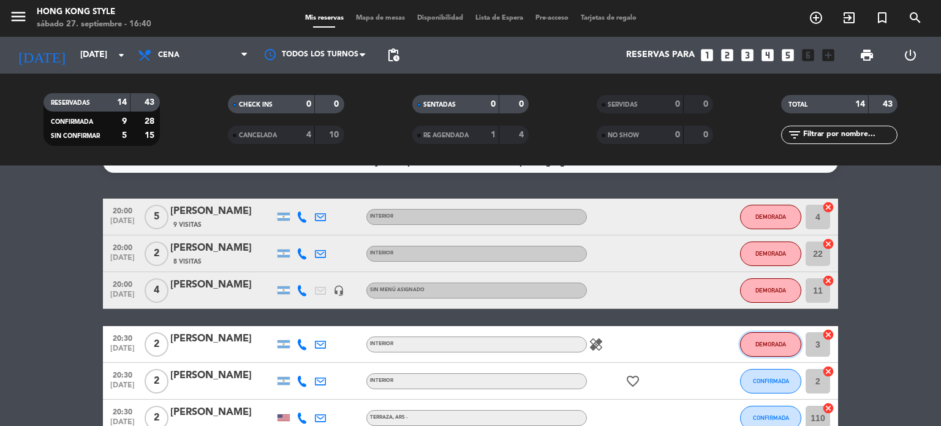
click at [775, 350] on button "DEMORADA" at bounding box center [770, 344] width 61 height 25
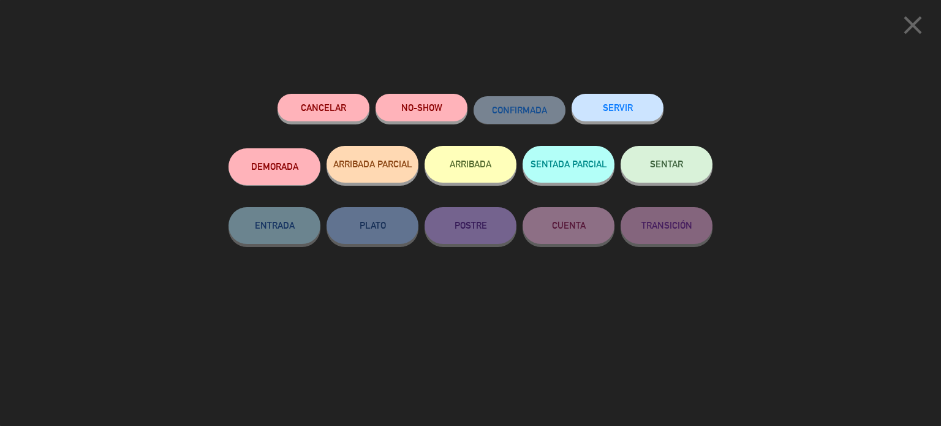
click at [292, 171] on button "DEMORADA" at bounding box center [275, 166] width 92 height 37
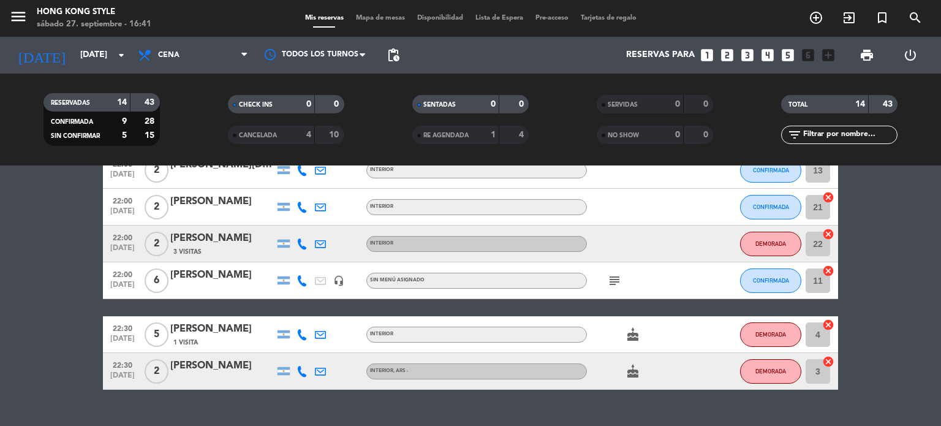
scroll to position [440, 0]
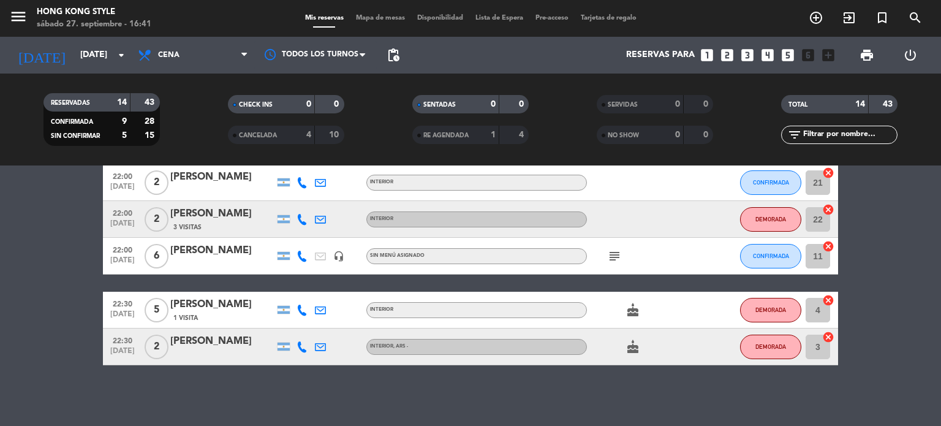
click at [188, 303] on div "[PERSON_NAME]" at bounding box center [222, 305] width 104 height 16
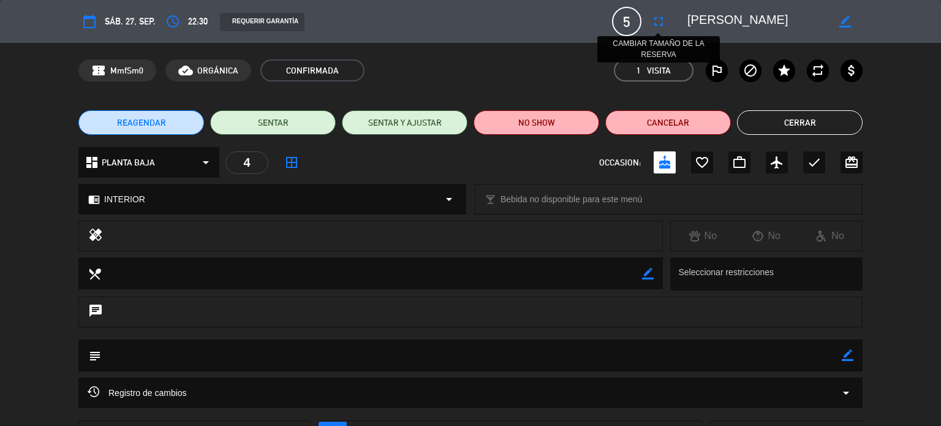
click at [664, 24] on icon "fullscreen" at bounding box center [658, 21] width 15 height 15
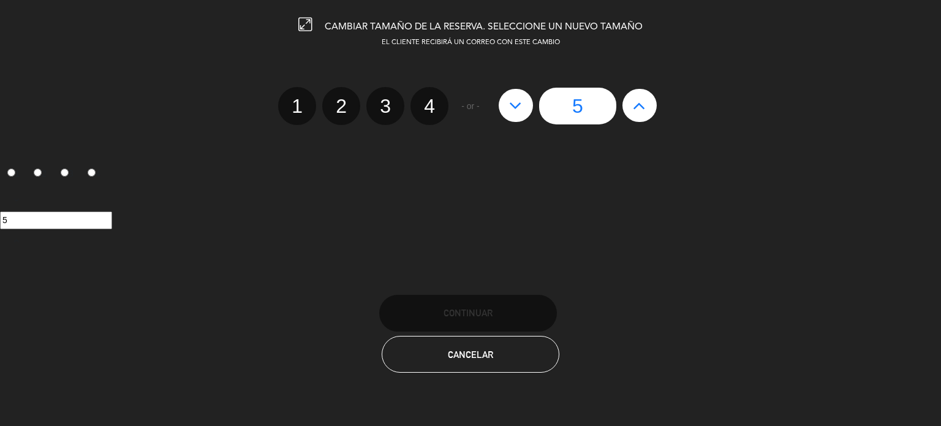
click at [441, 101] on label "4" at bounding box center [430, 106] width 38 height 38
click at [432, 99] on input "4" at bounding box center [428, 95] width 8 height 8
radio input "true"
radio input "false"
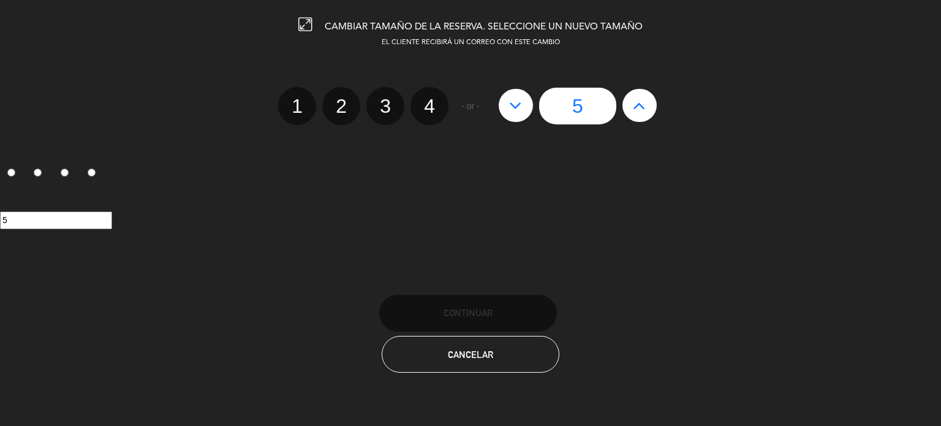
radio input "false"
radio input "true"
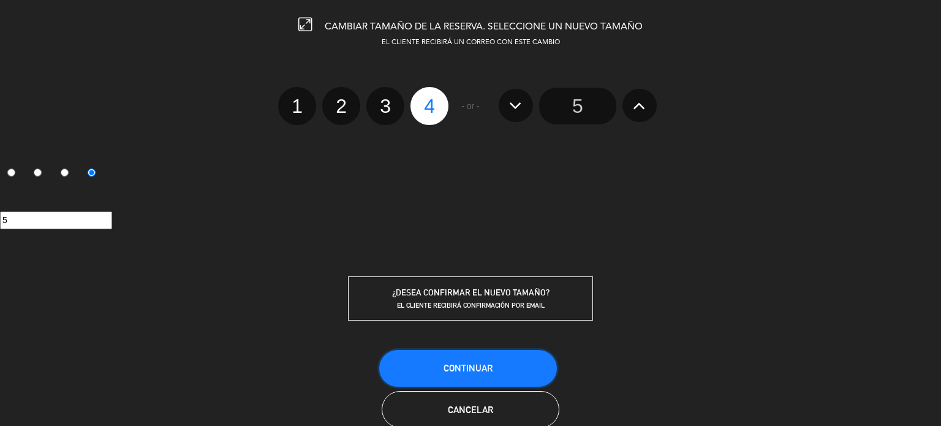
click at [463, 364] on span "Continuar" at bounding box center [468, 368] width 49 height 10
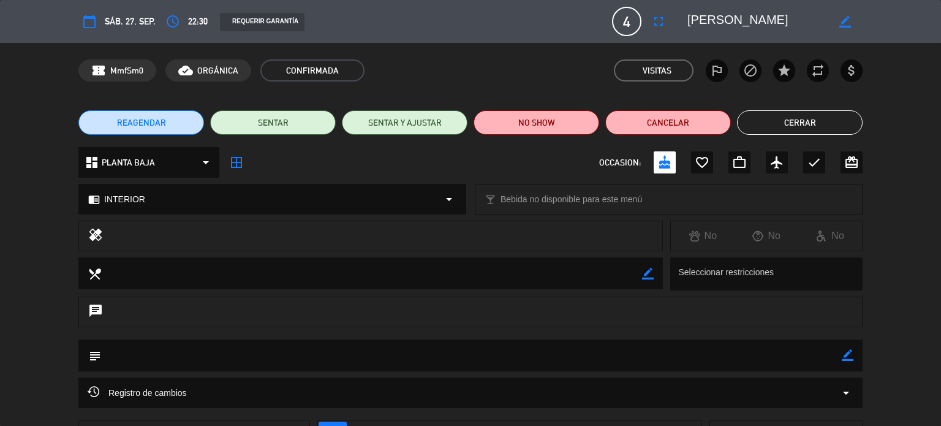
click at [811, 122] on button "Cerrar" at bounding box center [800, 122] width 126 height 25
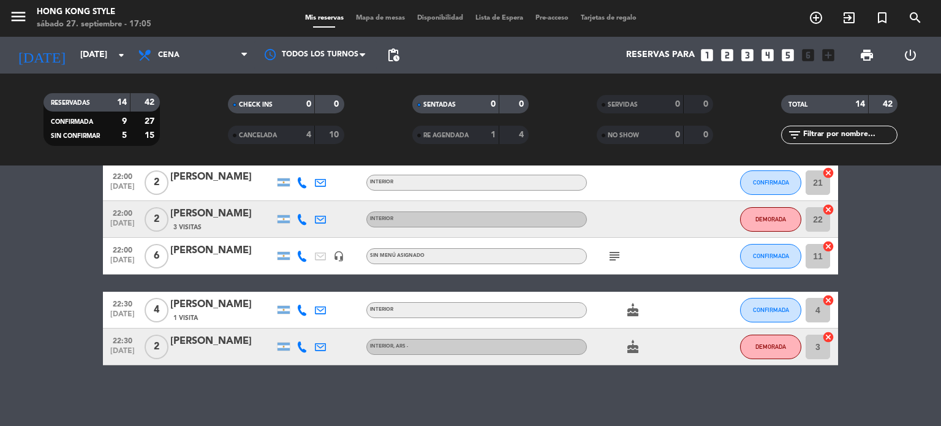
click at [870, 306] on bookings-row "20:00 [DATE] 5 [PERSON_NAME] 9 Visitas INTERIOR DEMORADA 14 cancel 20:00 [DATE]…" at bounding box center [470, 73] width 941 height 583
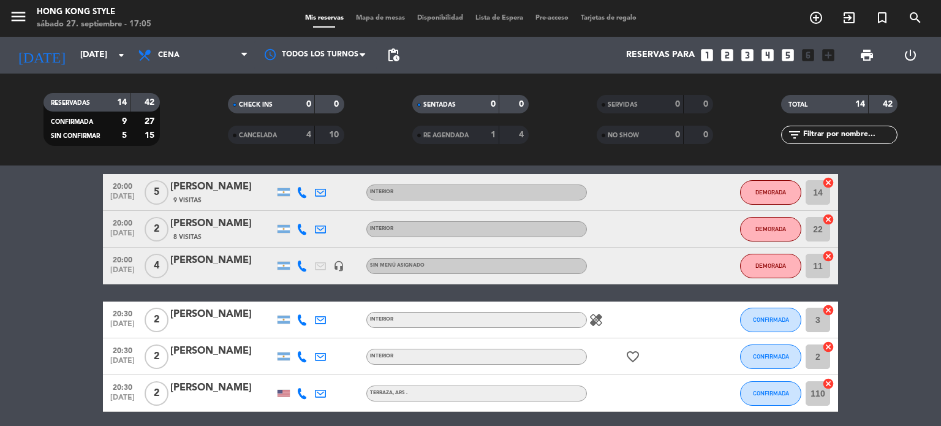
scroll to position [23, 0]
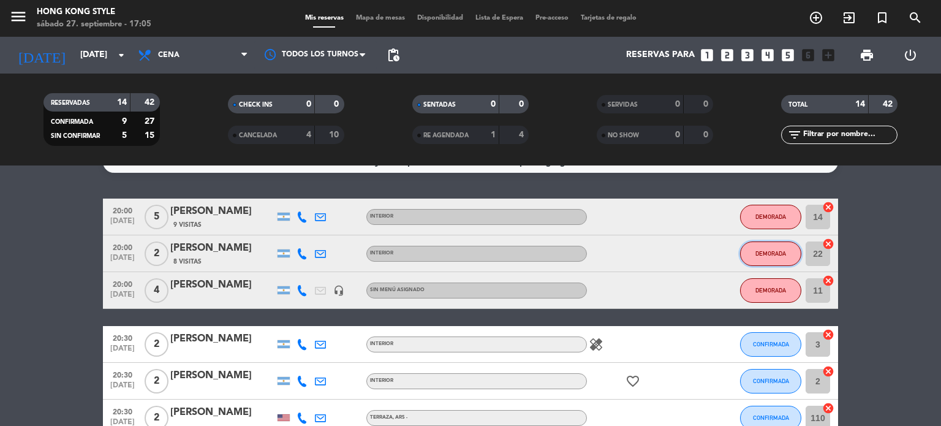
click at [780, 250] on span "DEMORADA" at bounding box center [771, 253] width 31 height 7
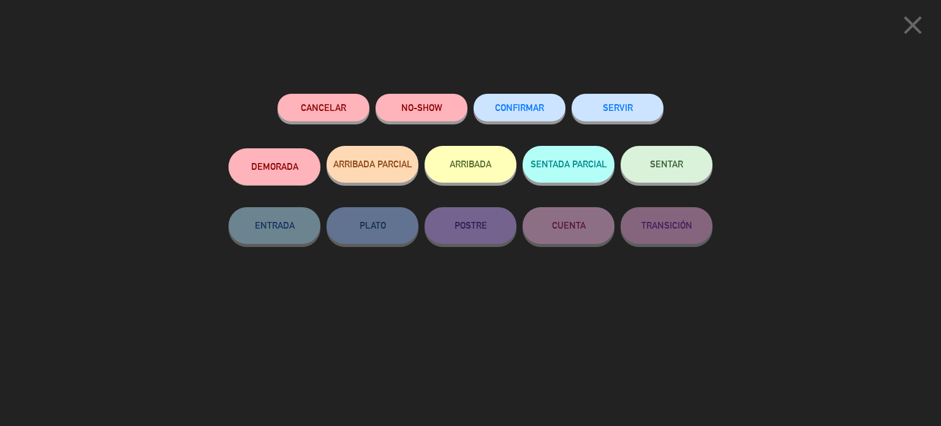
click at [515, 97] on button "CONFIRMAR" at bounding box center [520, 108] width 92 height 28
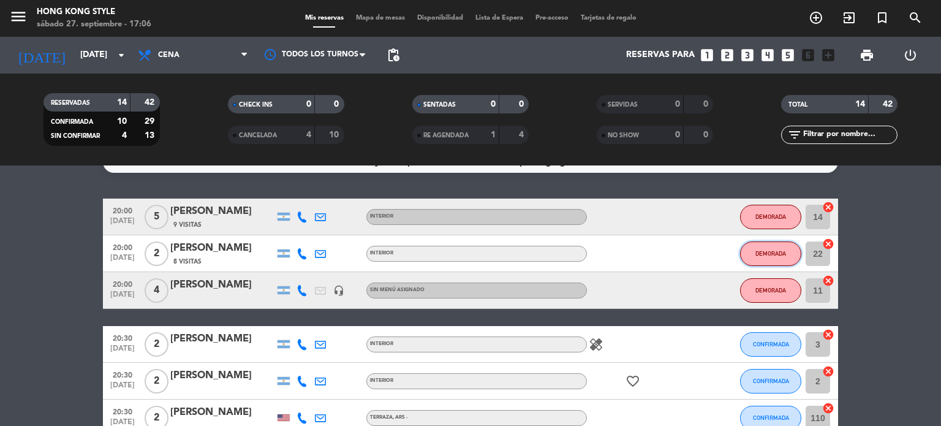
click at [767, 255] on span "DEMORADA" at bounding box center [771, 253] width 31 height 7
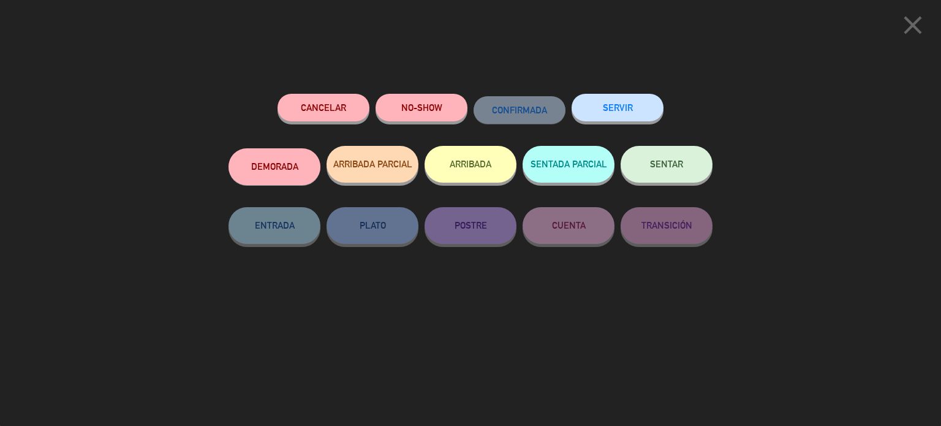
click at [268, 169] on button "DEMORADA" at bounding box center [275, 166] width 92 height 37
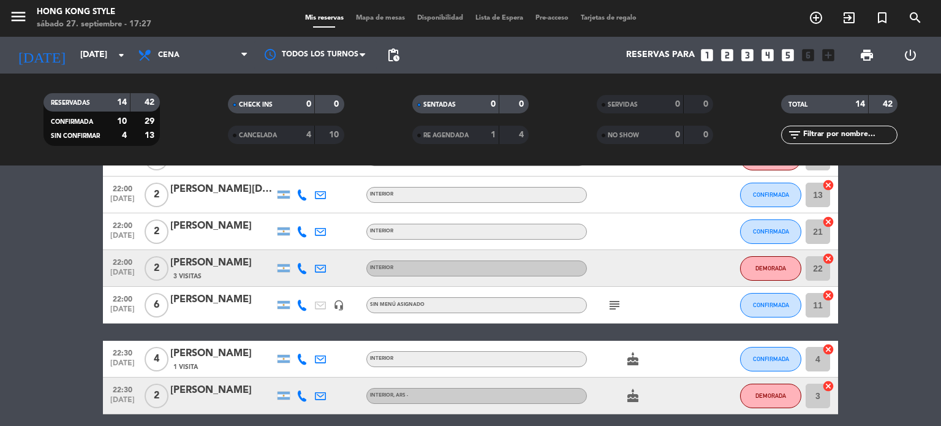
scroll to position [416, 0]
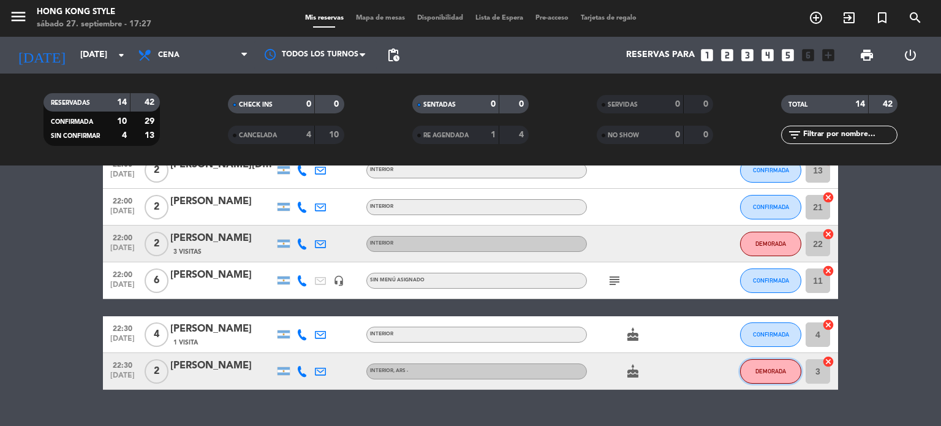
click at [780, 364] on button "DEMORADA" at bounding box center [770, 371] width 61 height 25
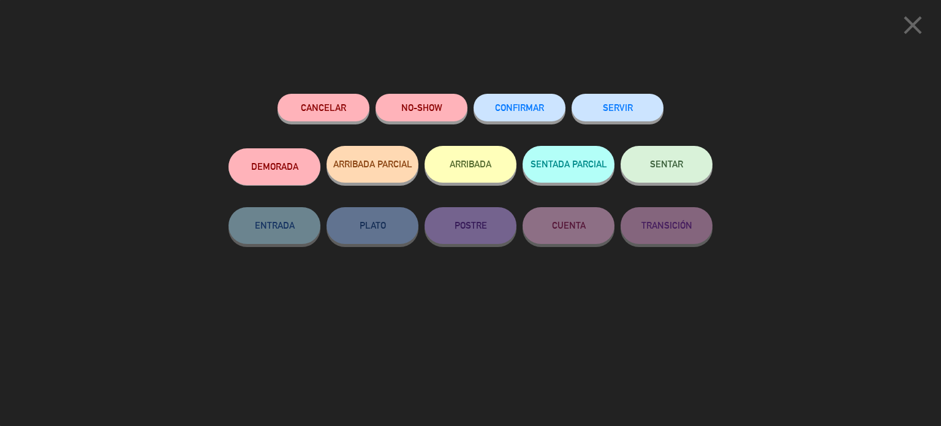
click at [516, 110] on span "CONFIRMAR" at bounding box center [519, 107] width 49 height 10
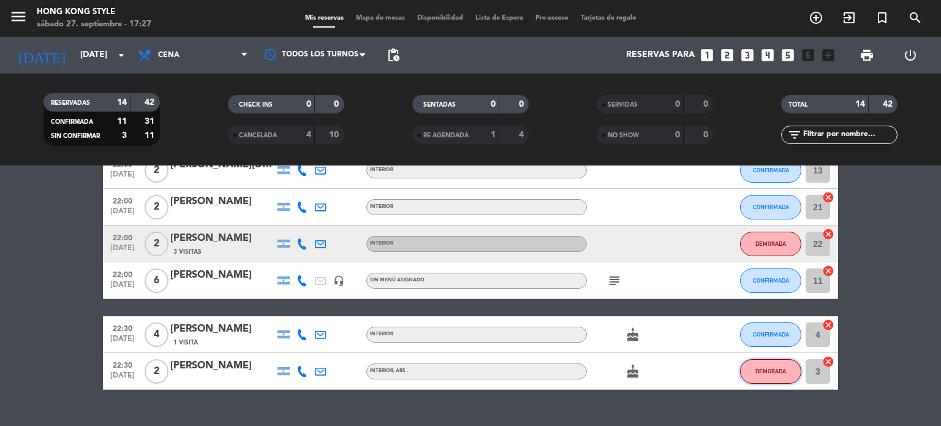
click at [772, 371] on span "DEMORADA" at bounding box center [771, 371] width 31 height 7
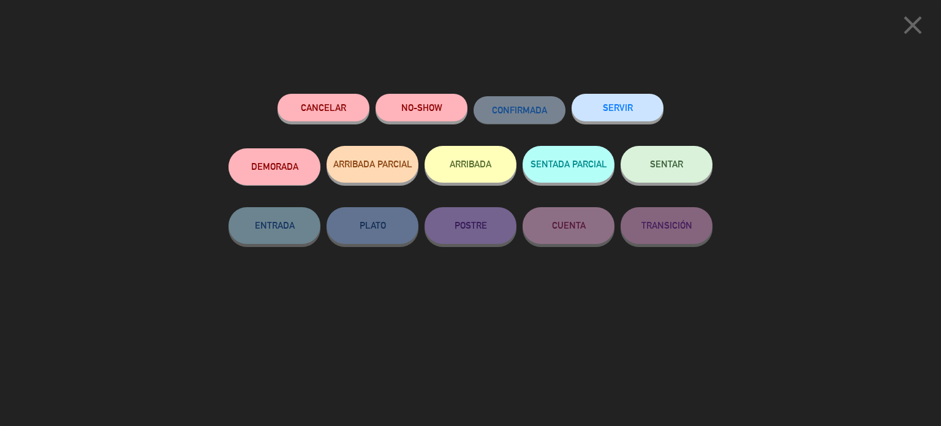
click at [260, 169] on button "DEMORADA" at bounding box center [275, 166] width 92 height 37
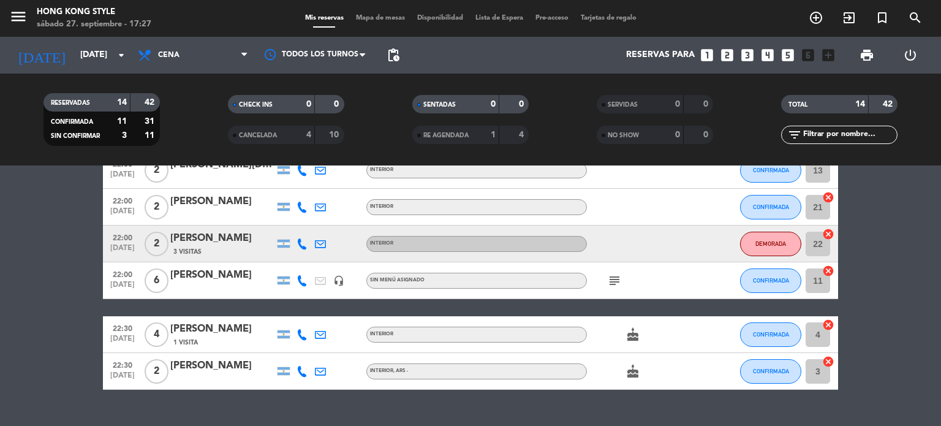
click at [863, 242] on bookings-row "20:00 [DATE] 5 [PERSON_NAME] 9 Visitas INTERIOR DEMORADA 14 cancel 20:00 [DATE]…" at bounding box center [470, 97] width 941 height 583
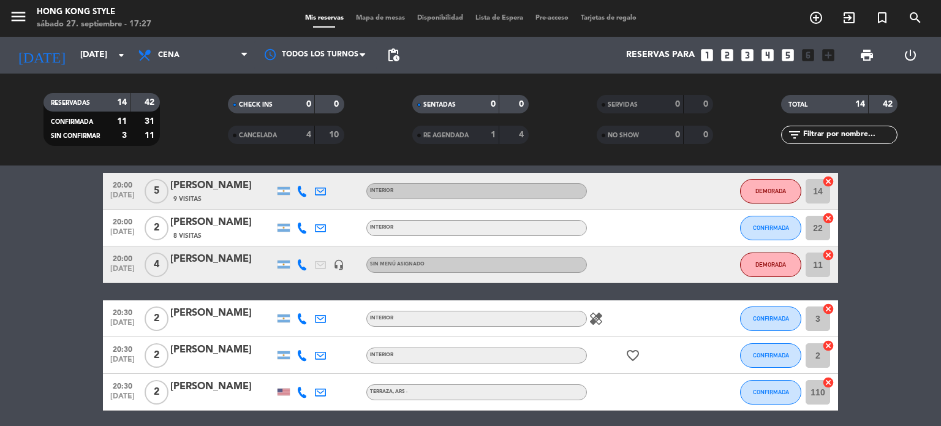
scroll to position [48, 0]
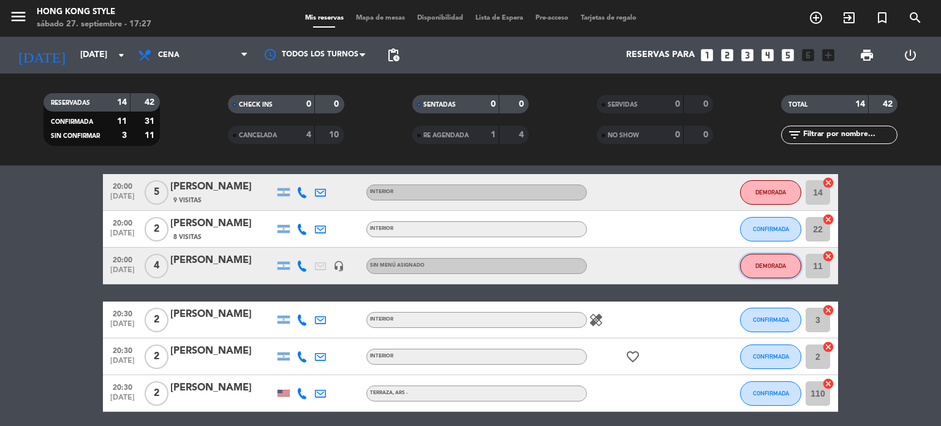
click at [775, 265] on span "DEMORADA" at bounding box center [771, 265] width 31 height 7
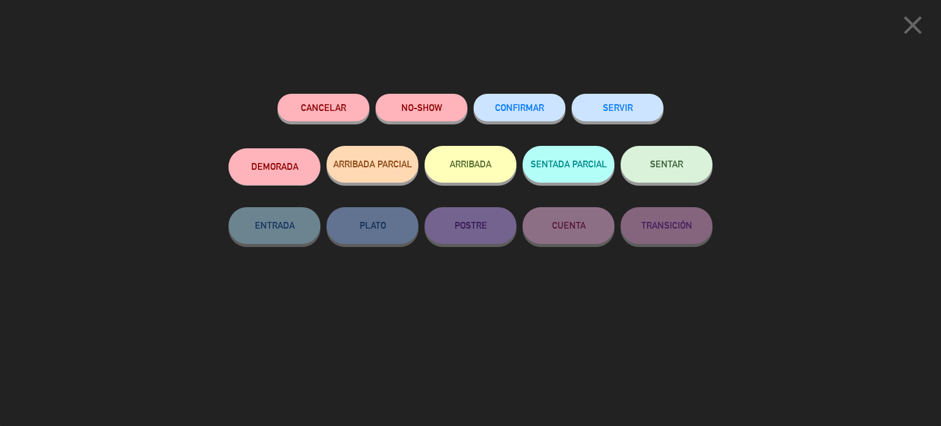
click at [492, 124] on div "CONFIRMAR" at bounding box center [520, 120] width 92 height 52
click at [494, 115] on button "CONFIRMAR" at bounding box center [520, 108] width 92 height 28
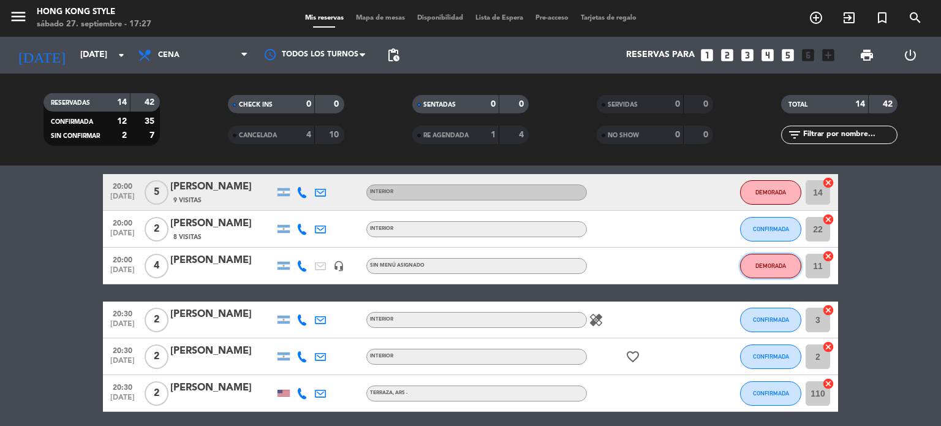
click at [764, 258] on button "DEMORADA" at bounding box center [770, 266] width 61 height 25
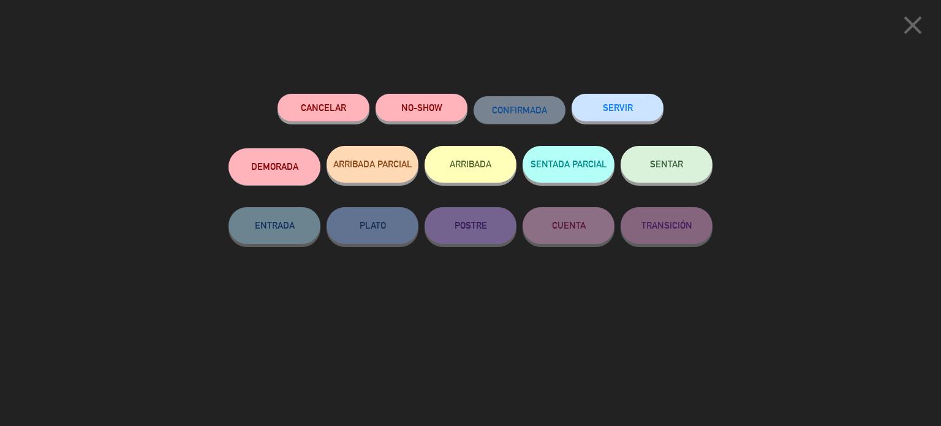
click at [280, 161] on button "DEMORADA" at bounding box center [275, 166] width 92 height 37
